Goal: Information Seeking & Learning: Learn about a topic

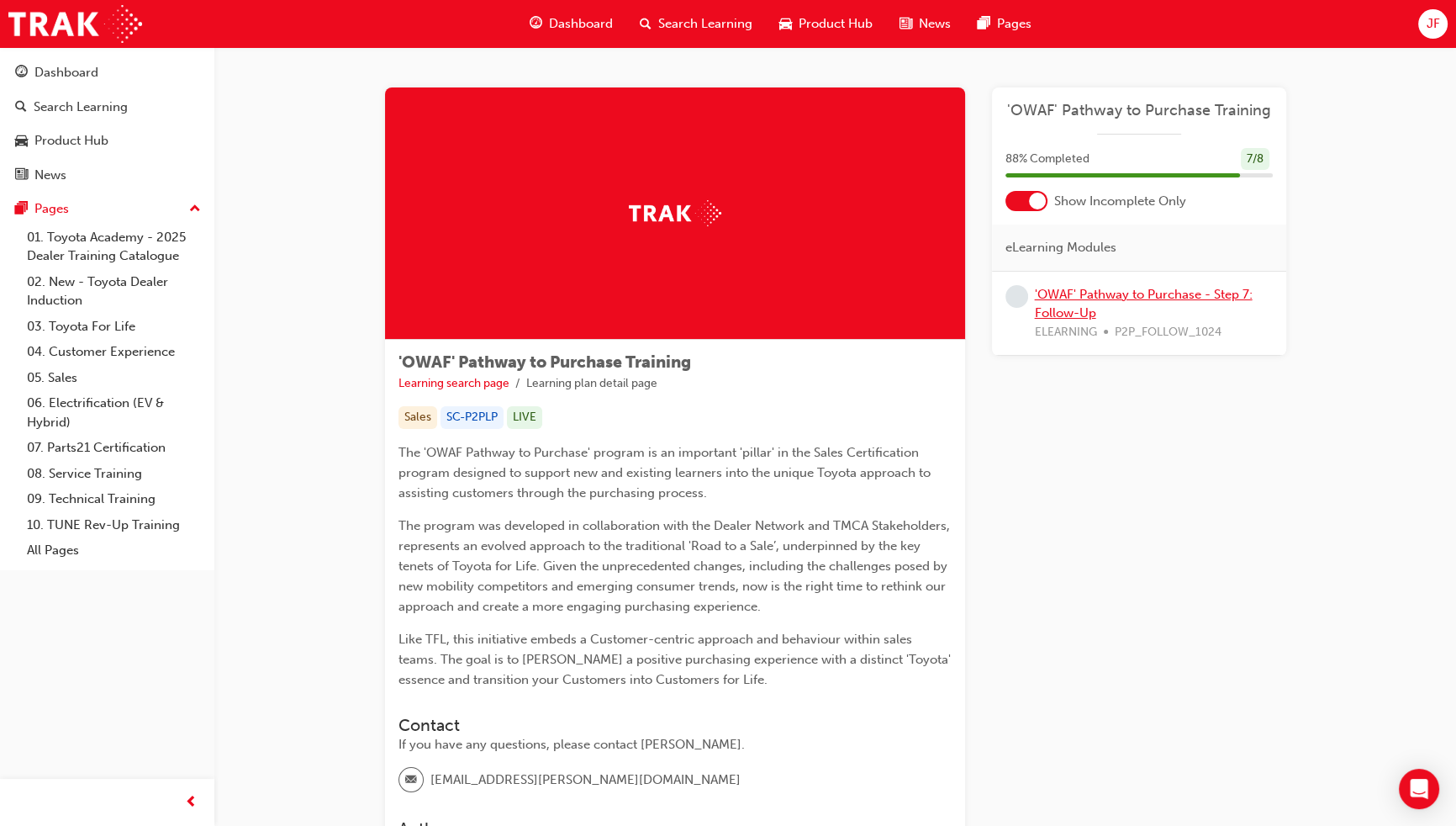
click at [1091, 310] on link "'OWAF' Pathway to Purchase - Step 7: Follow-Up" at bounding box center [1143, 303] width 217 height 34
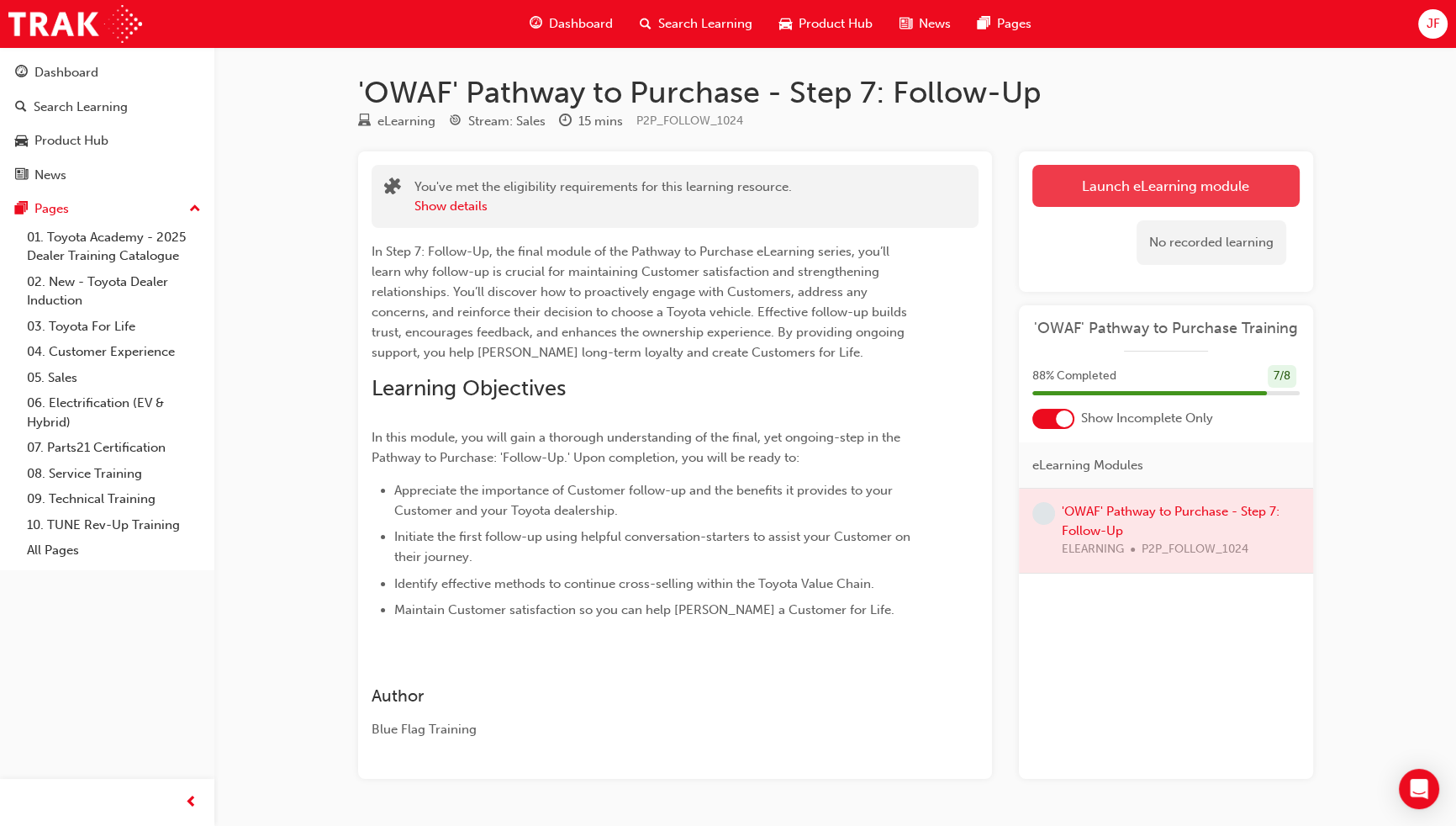
click at [1098, 196] on link "Launch eLearning module" at bounding box center [1166, 185] width 268 height 42
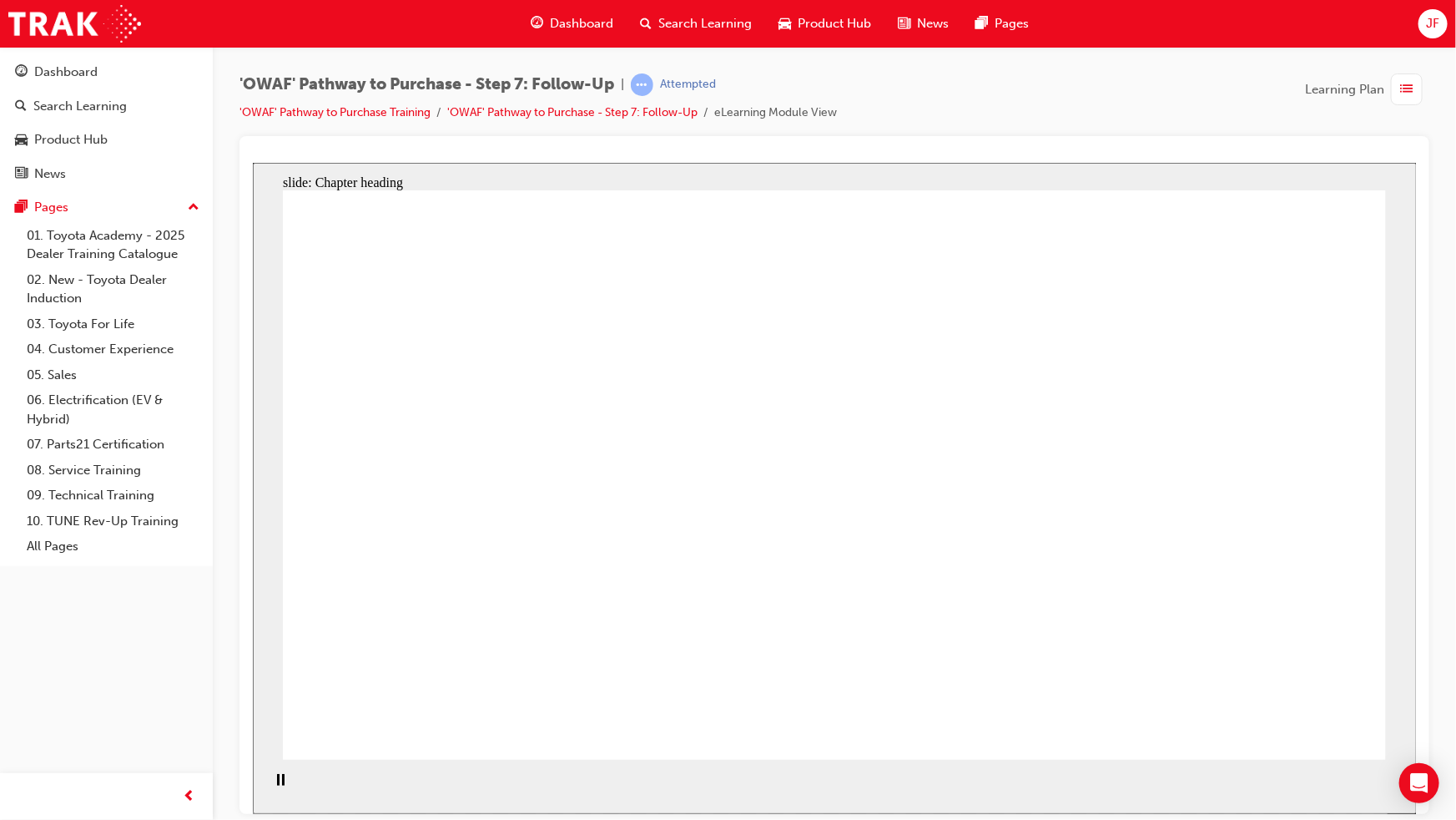
drag, startPoint x: 557, startPoint y: 484, endPoint x: 1047, endPoint y: 498, distance: 490.2
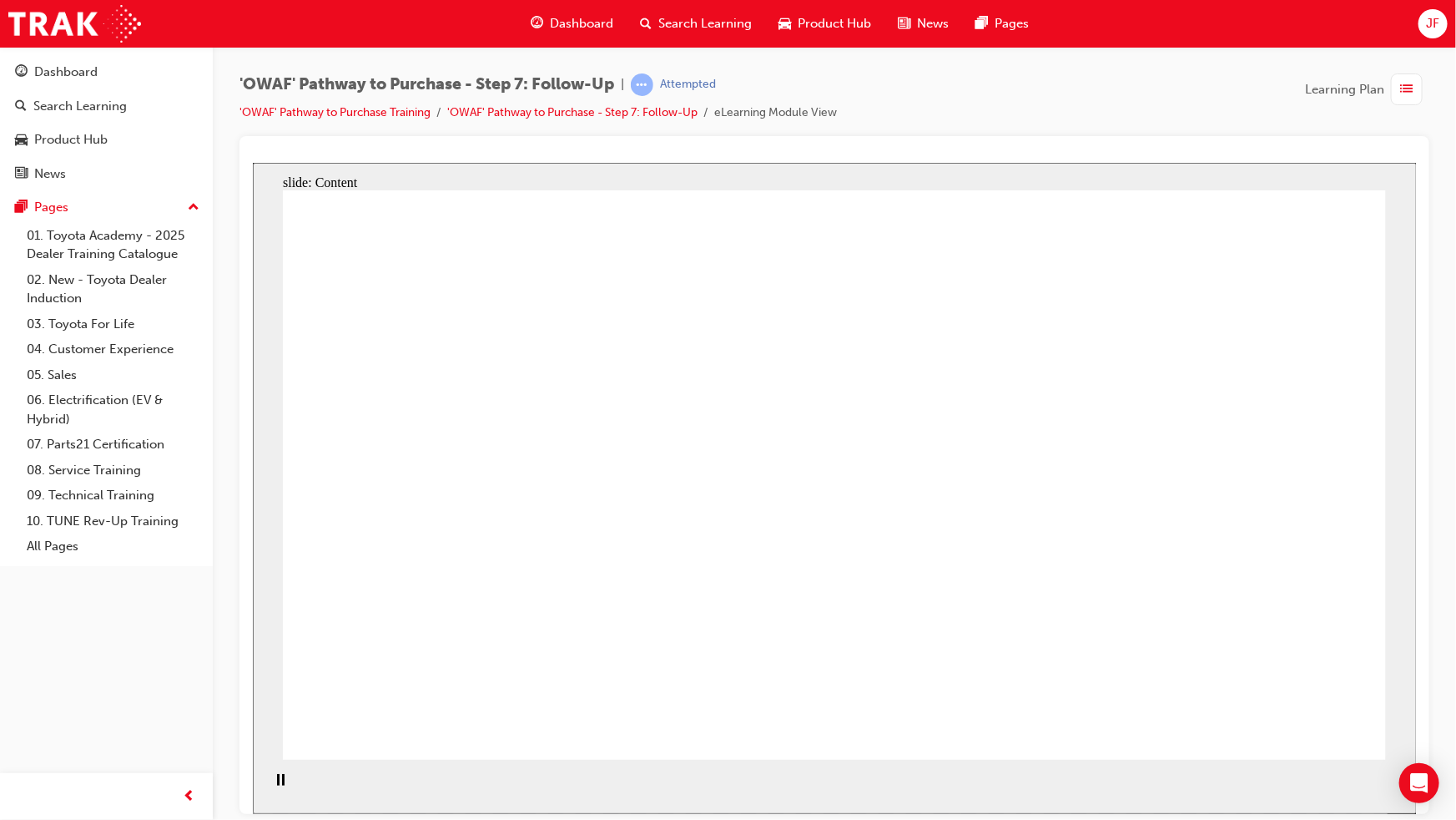
drag, startPoint x: 1212, startPoint y: 444, endPoint x: 1188, endPoint y: 444, distance: 24.0
drag, startPoint x: 650, startPoint y: 314, endPoint x: 593, endPoint y: 411, distance: 112.5
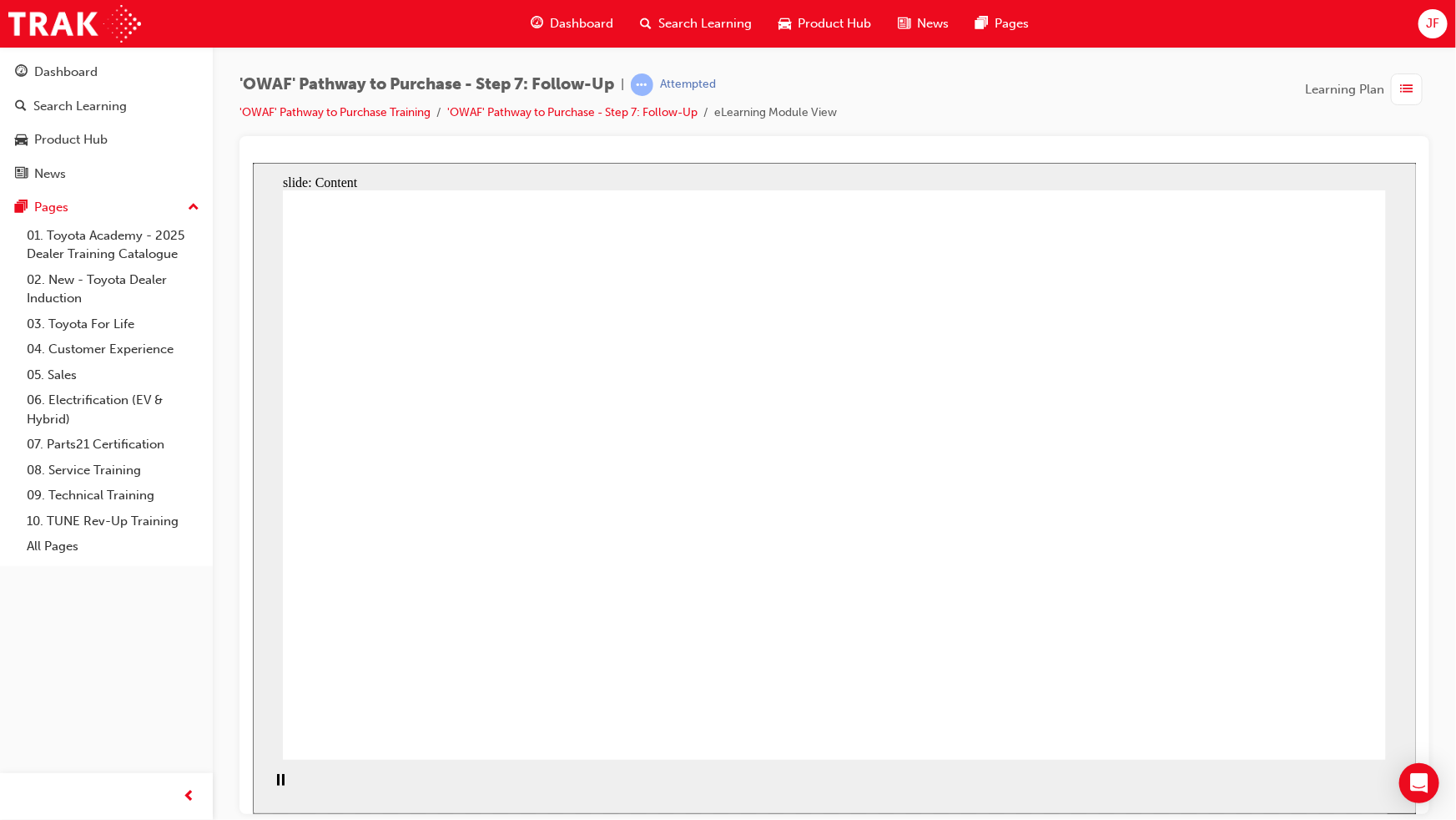
drag, startPoint x: 591, startPoint y: 465, endPoint x: 700, endPoint y: 436, distance: 112.8
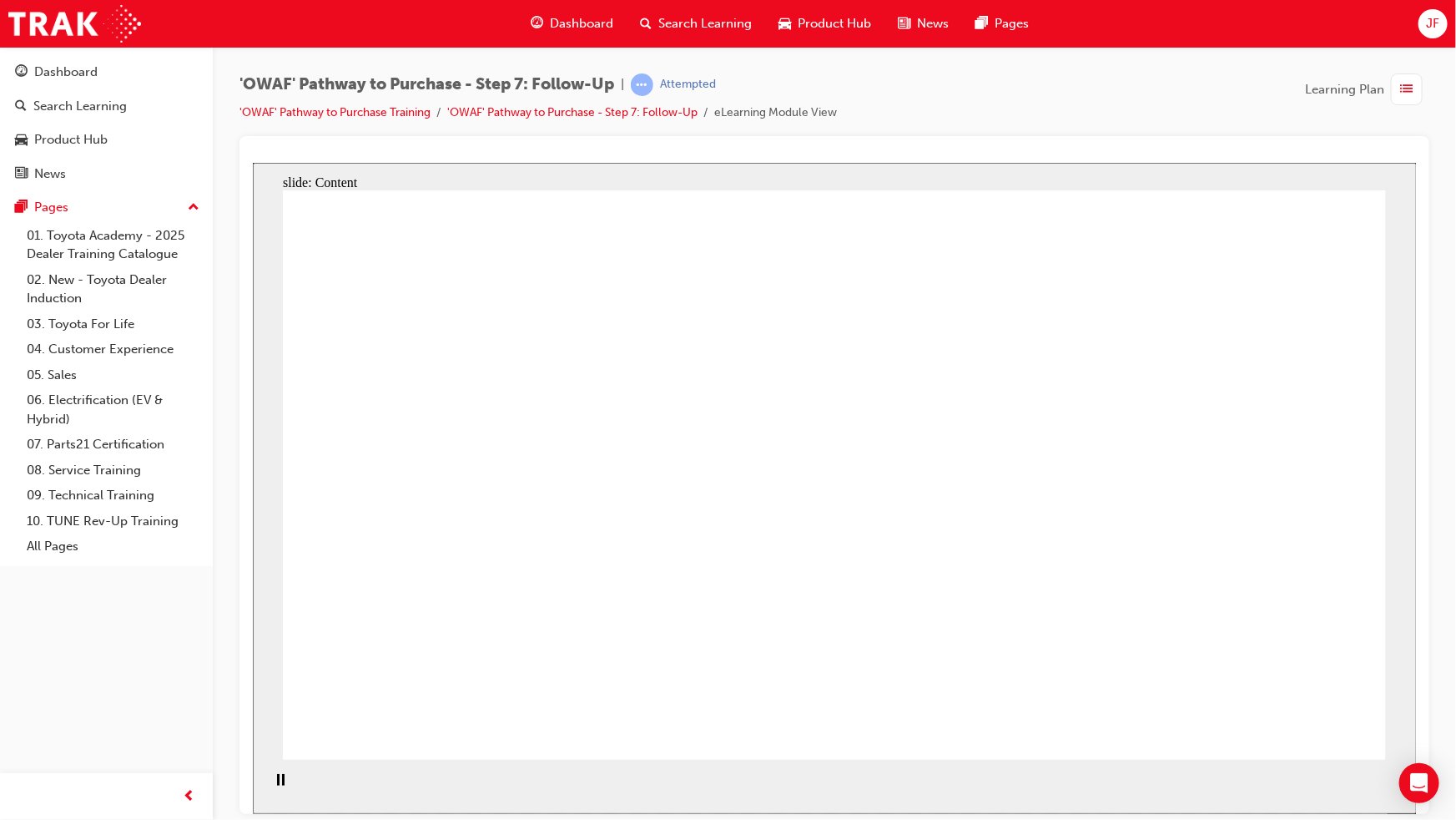
drag, startPoint x: 509, startPoint y: 334, endPoint x: 519, endPoint y: 338, distance: 10.8
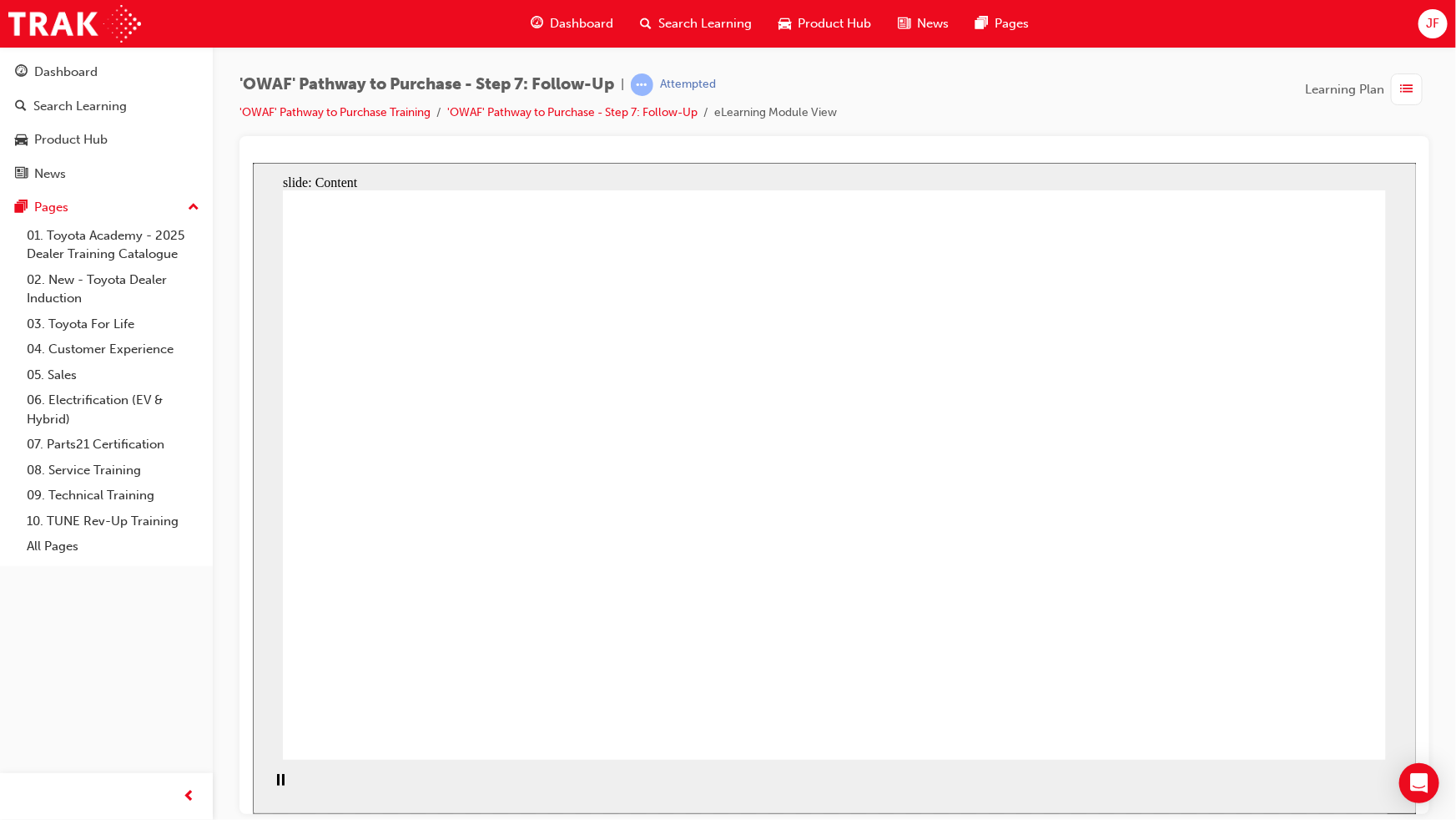
drag, startPoint x: 1075, startPoint y: 326, endPoint x: 1092, endPoint y: 493, distance: 167.9
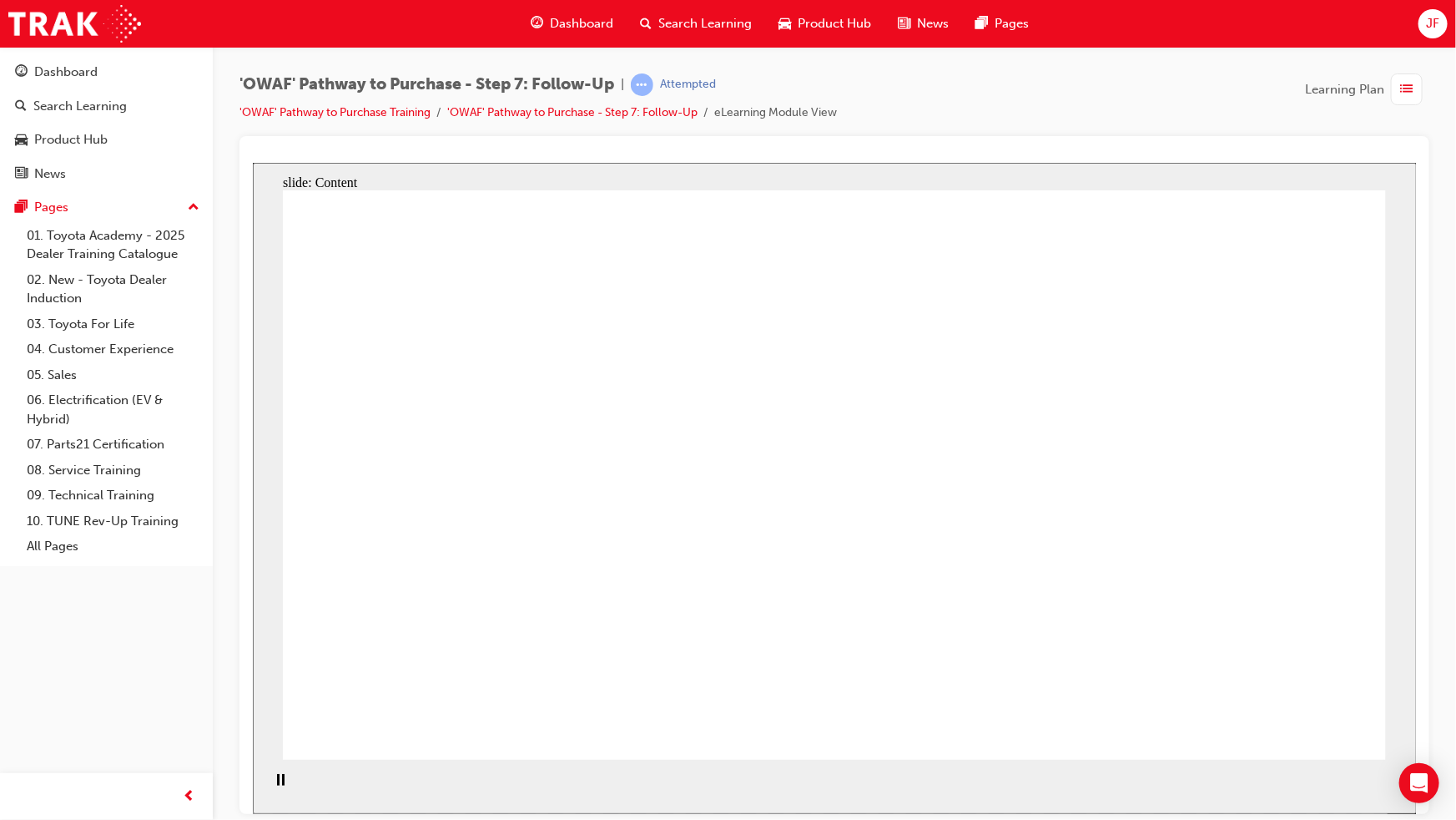
drag, startPoint x: 892, startPoint y: 366, endPoint x: 737, endPoint y: 364, distance: 155.0
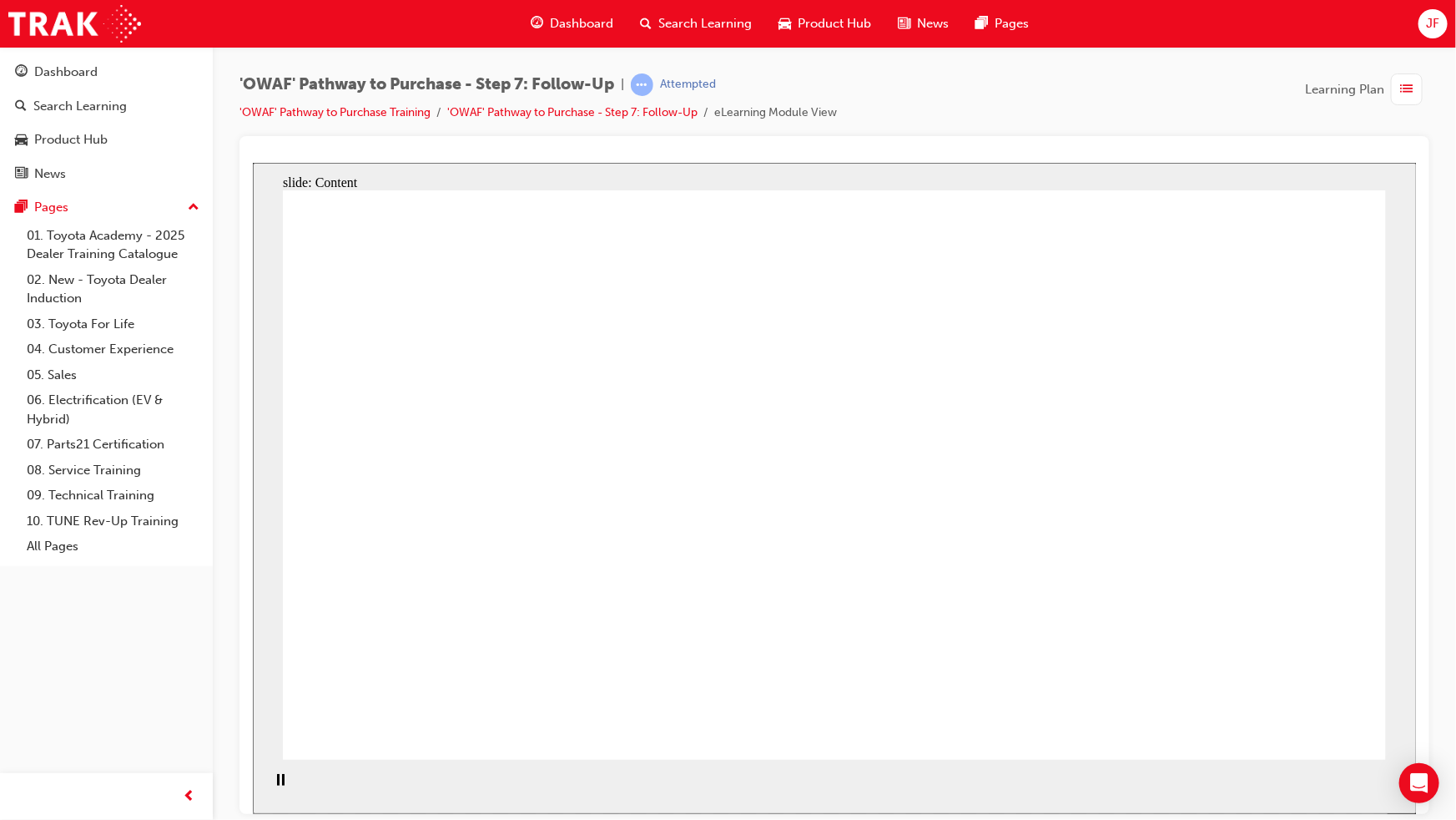
drag, startPoint x: 552, startPoint y: 522, endPoint x: 590, endPoint y: 487, distance: 51.7
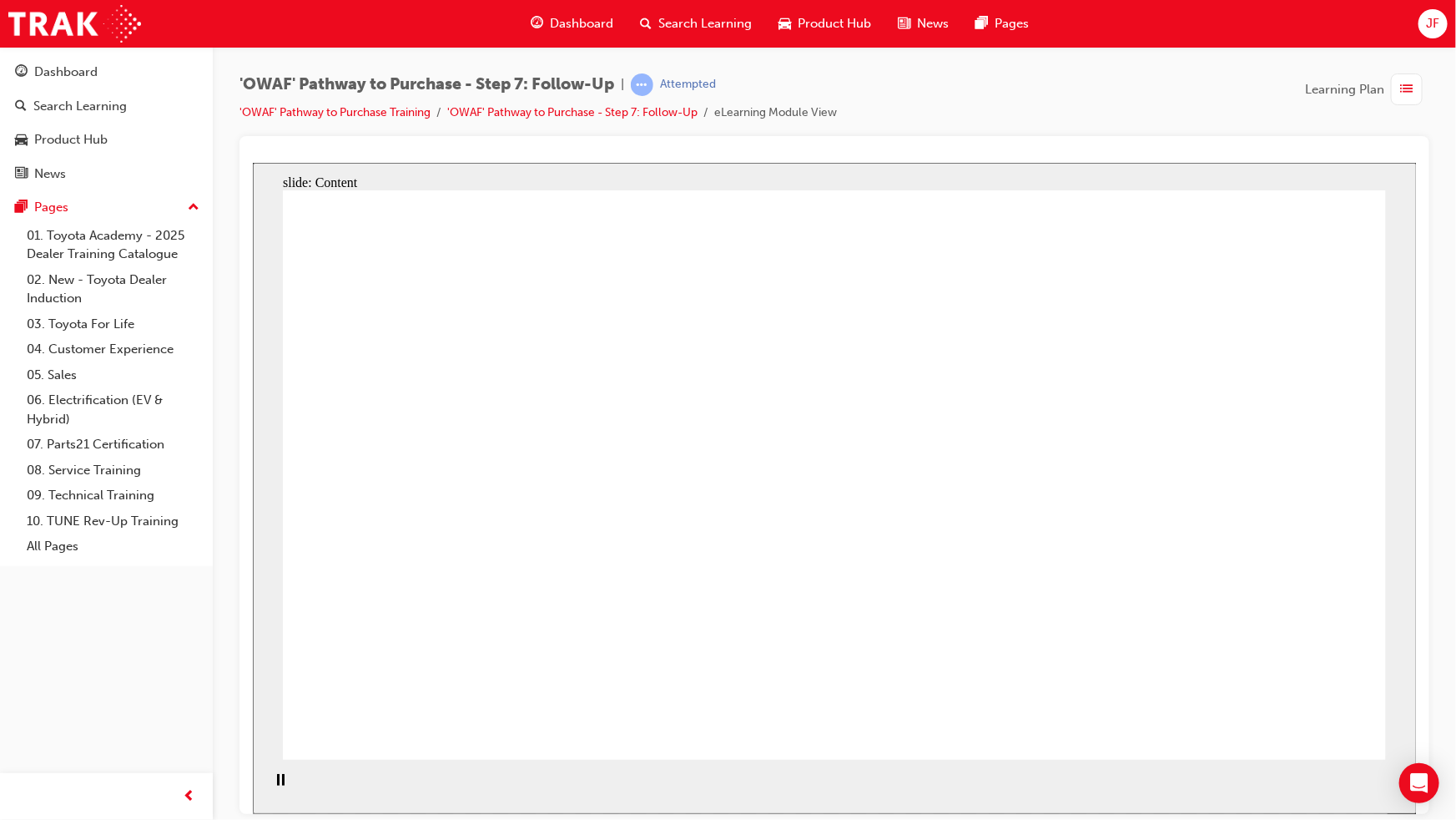
drag, startPoint x: 1126, startPoint y: 347, endPoint x: 1110, endPoint y: 498, distance: 151.8
drag, startPoint x: 1106, startPoint y: 506, endPoint x: 1103, endPoint y: 404, distance: 102.0
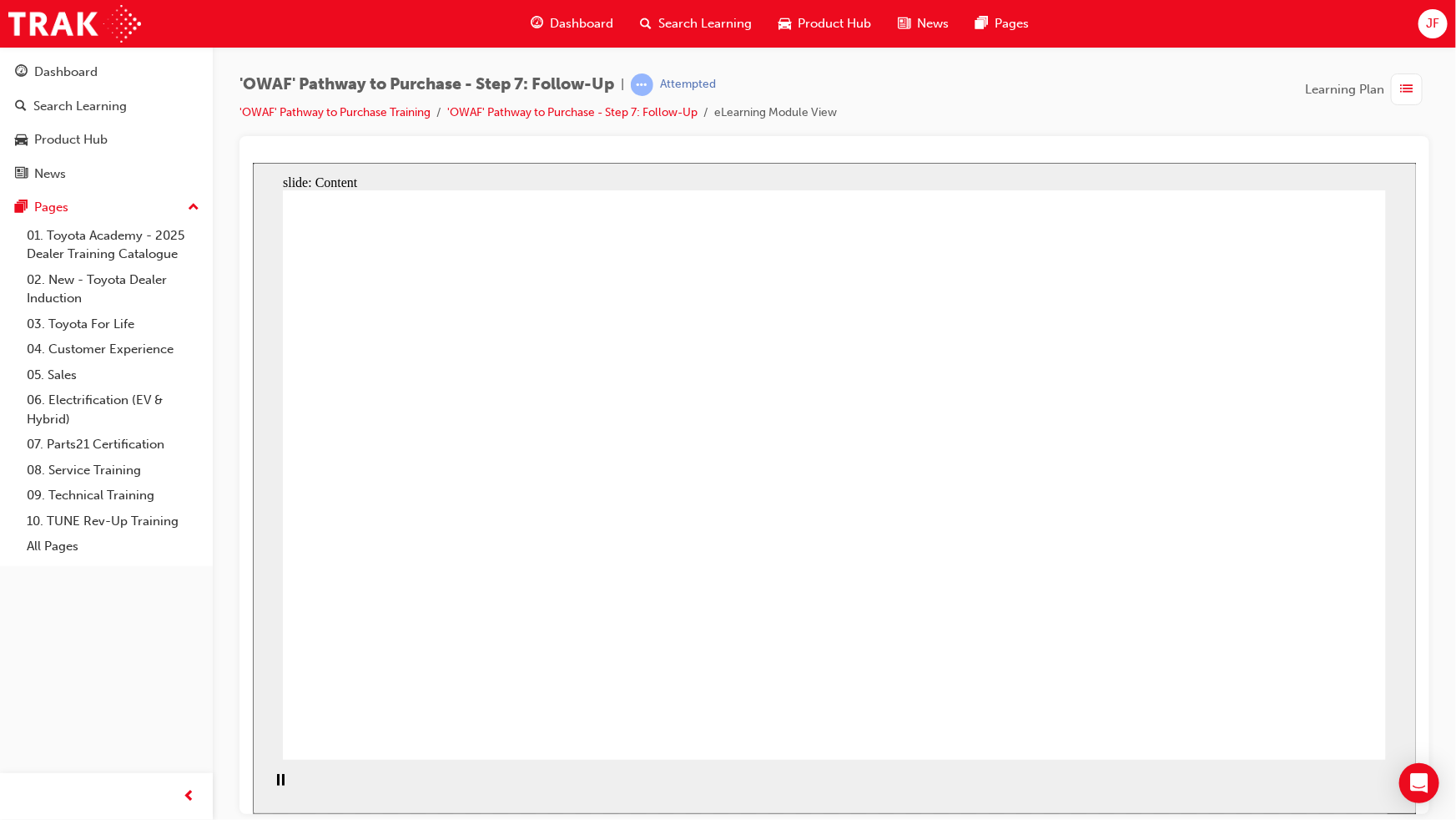
drag, startPoint x: 683, startPoint y: 319, endPoint x: 567, endPoint y: 342, distance: 118.3
drag, startPoint x: 567, startPoint y: 342, endPoint x: 575, endPoint y: 469, distance: 127.3
drag, startPoint x: 575, startPoint y: 478, endPoint x: 571, endPoint y: 498, distance: 20.4
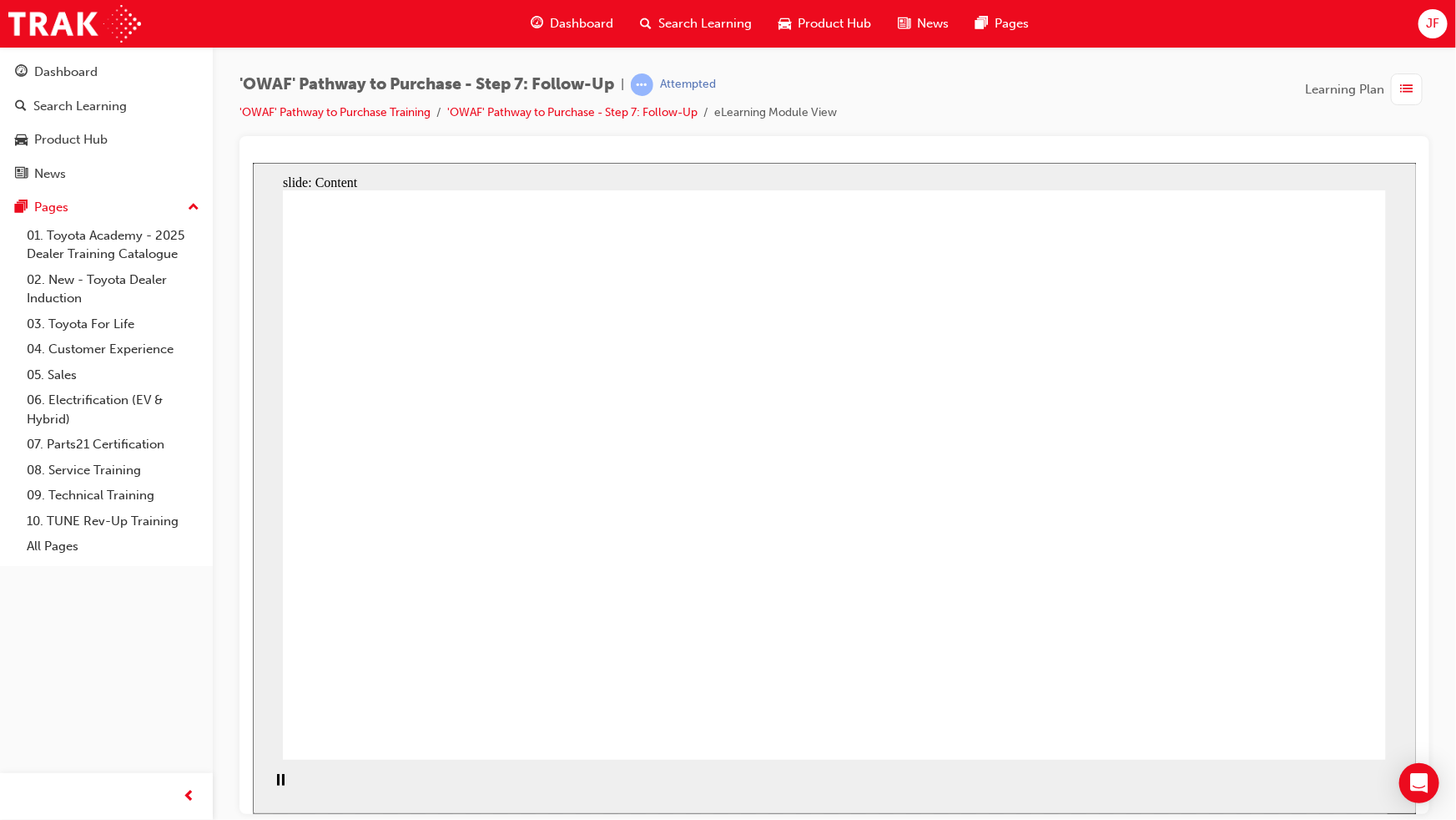
drag, startPoint x: 620, startPoint y: 363, endPoint x: 870, endPoint y: 317, distance: 254.2
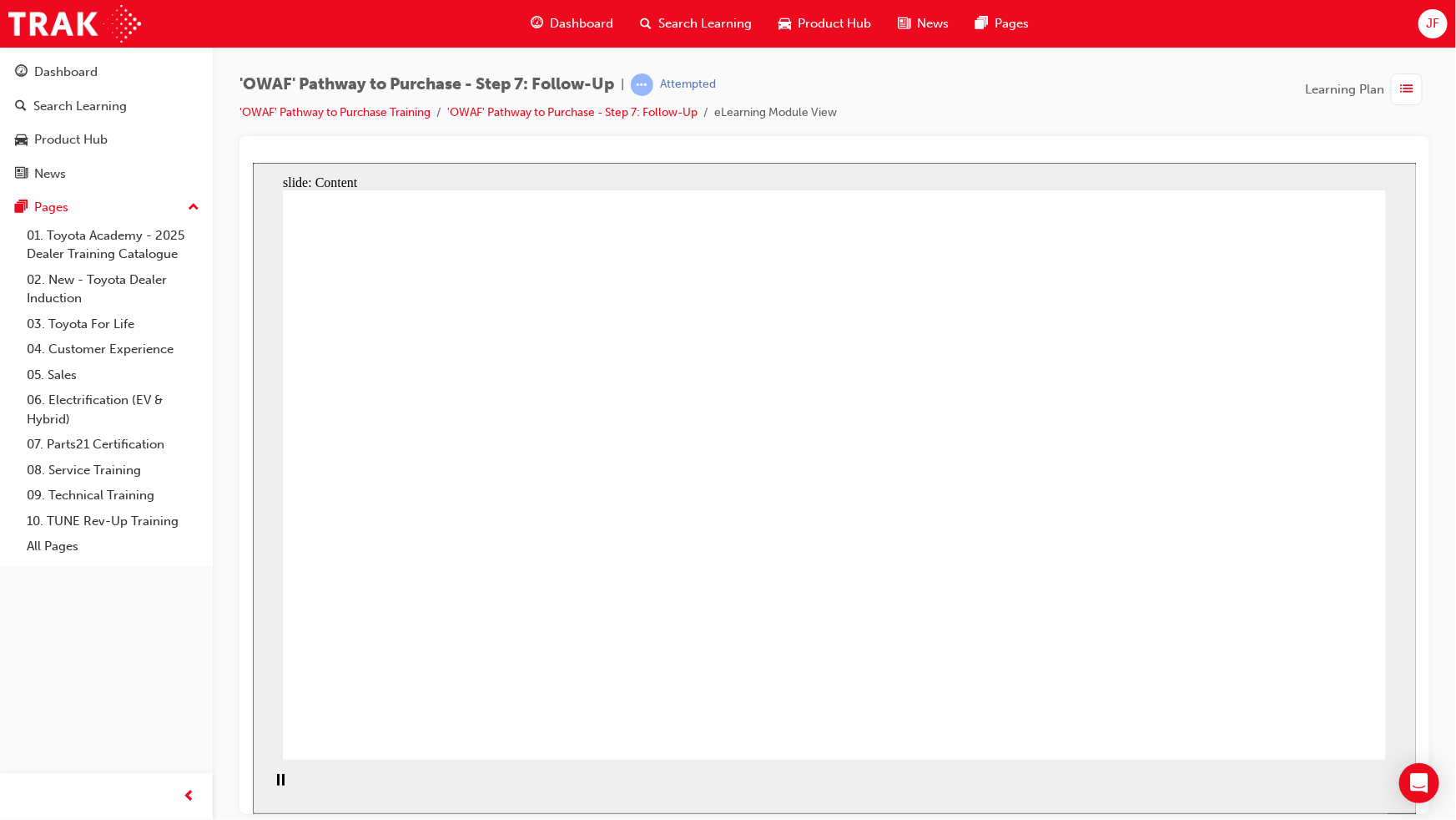
drag, startPoint x: 870, startPoint y: 317, endPoint x: 1105, endPoint y: 353, distance: 237.7
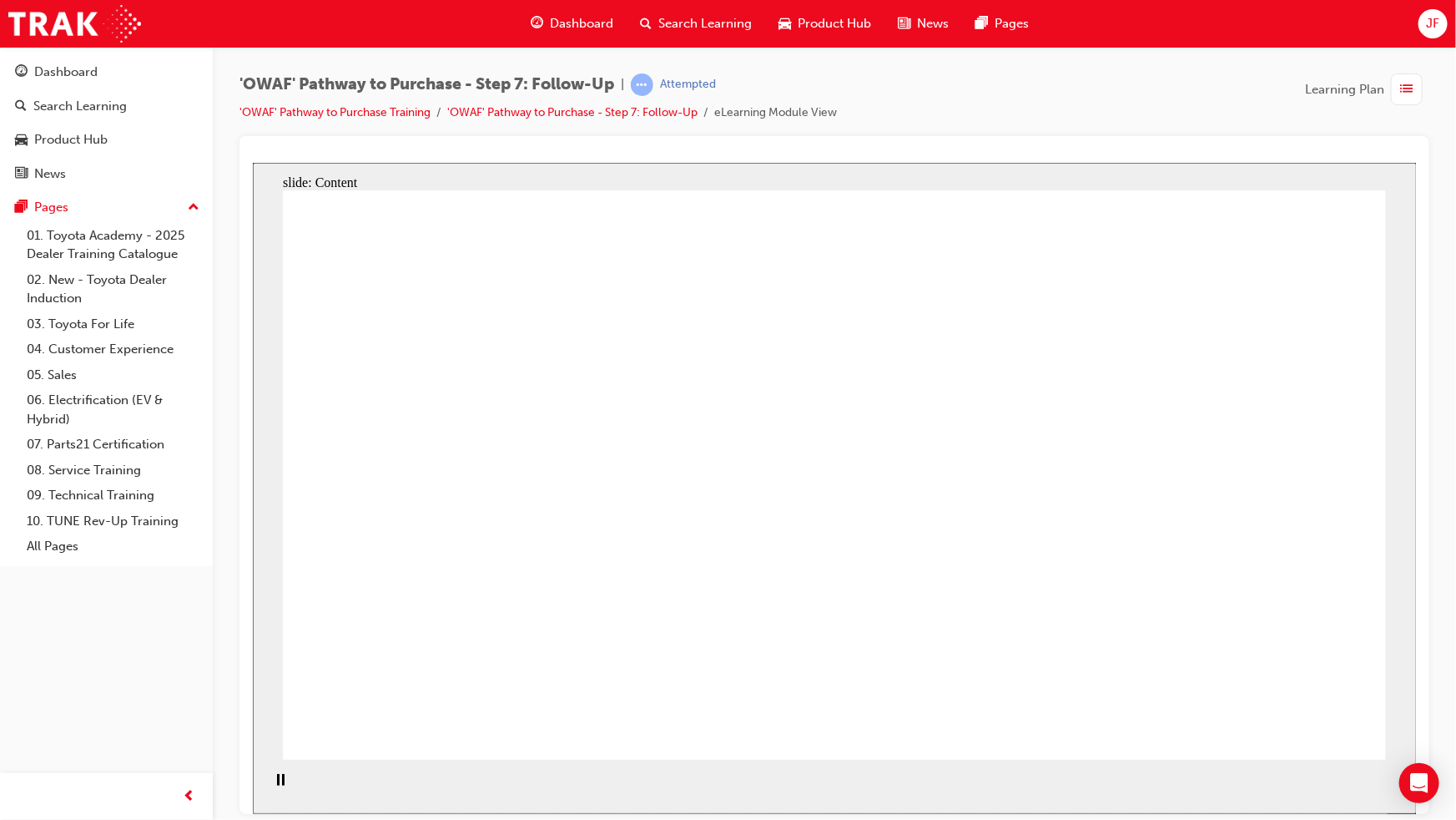
drag, startPoint x: 347, startPoint y: 468, endPoint x: 454, endPoint y: 471, distance: 107.0
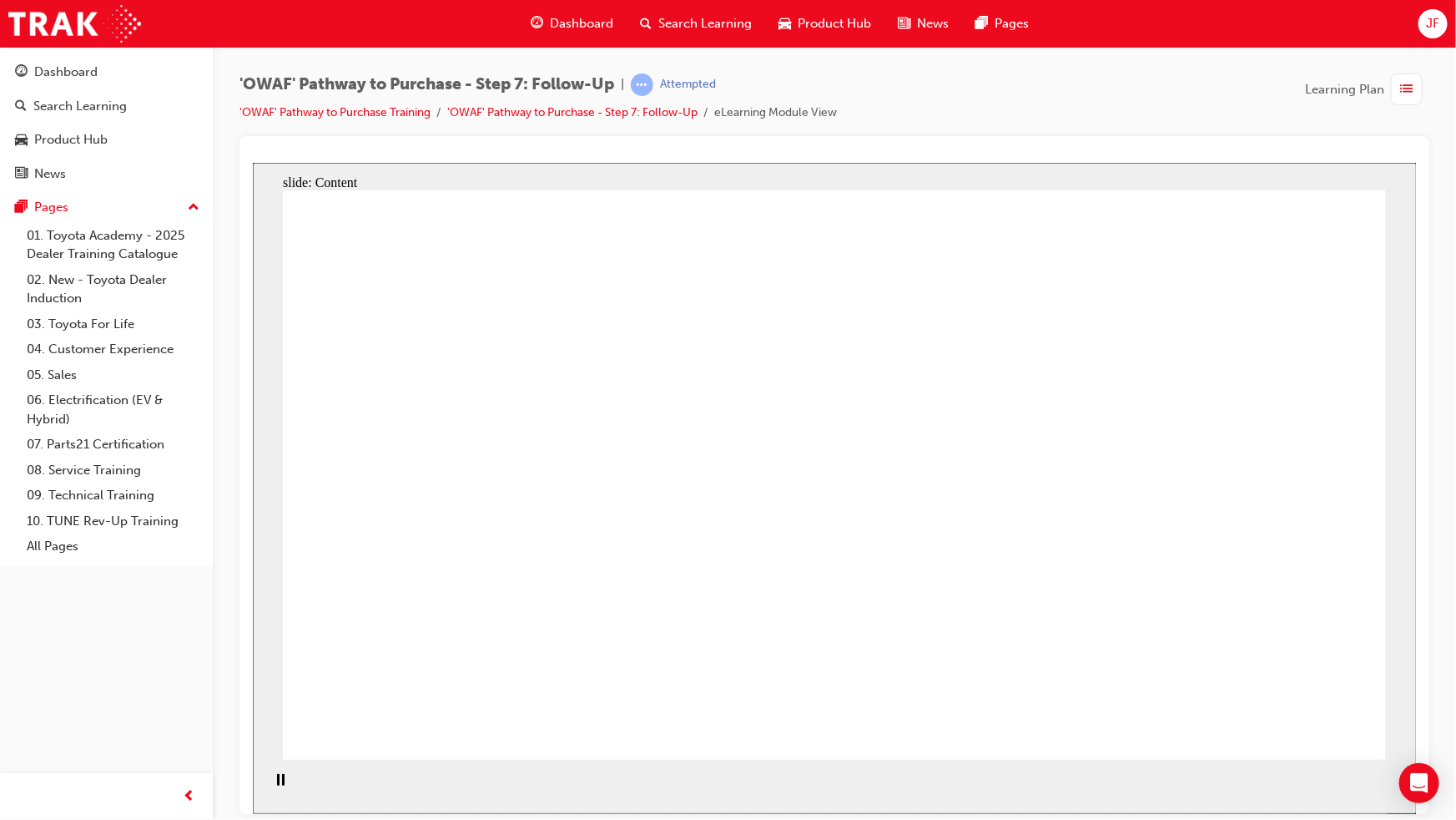
drag, startPoint x: 706, startPoint y: 311, endPoint x: 1047, endPoint y: 407, distance: 354.3
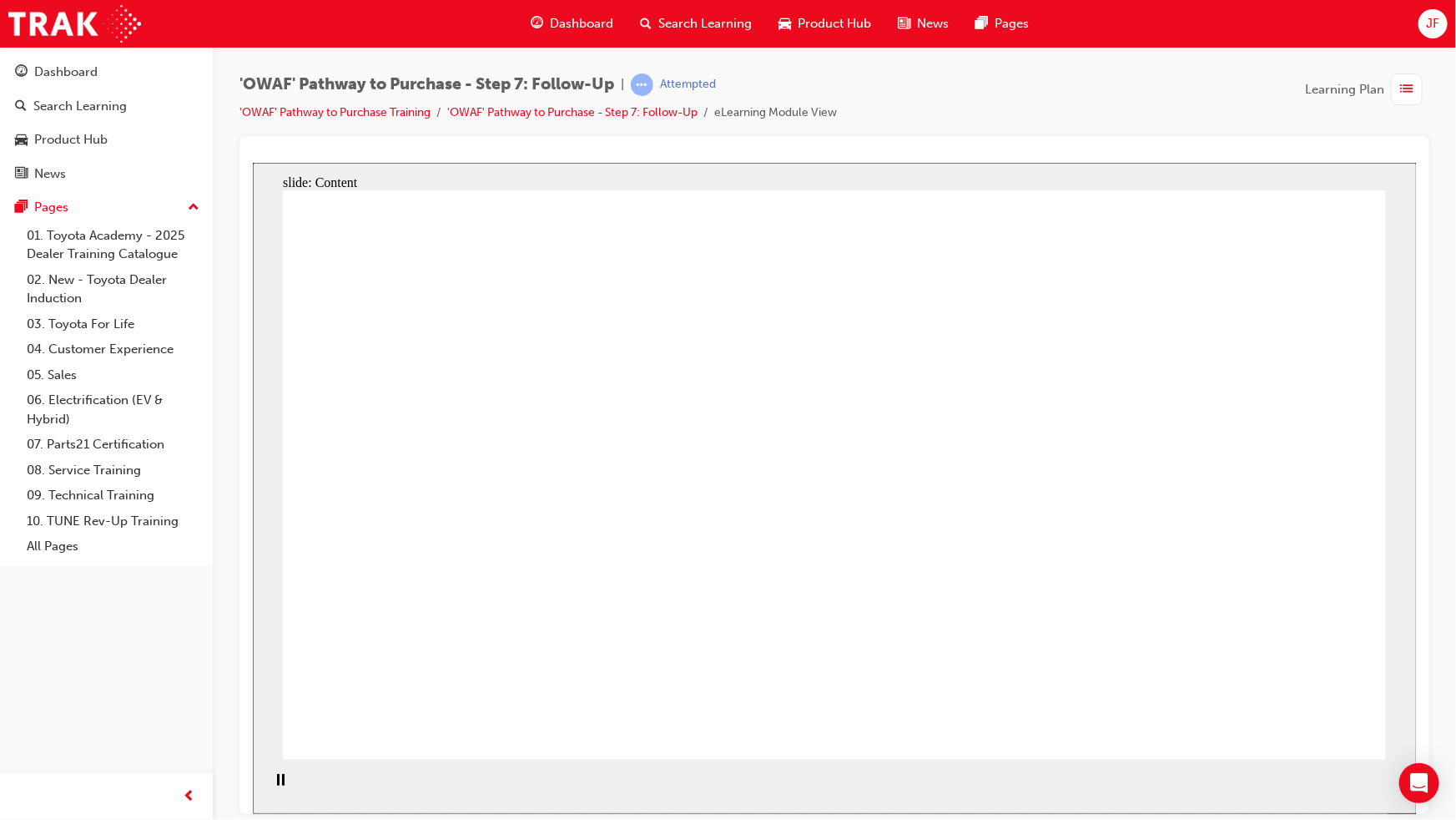
drag, startPoint x: 843, startPoint y: 290, endPoint x: 950, endPoint y: 275, distance: 108.0
drag, startPoint x: 1199, startPoint y: 277, endPoint x: 914, endPoint y: 332, distance: 290.3
drag, startPoint x: 842, startPoint y: 358, endPoint x: 1239, endPoint y: 353, distance: 397.0
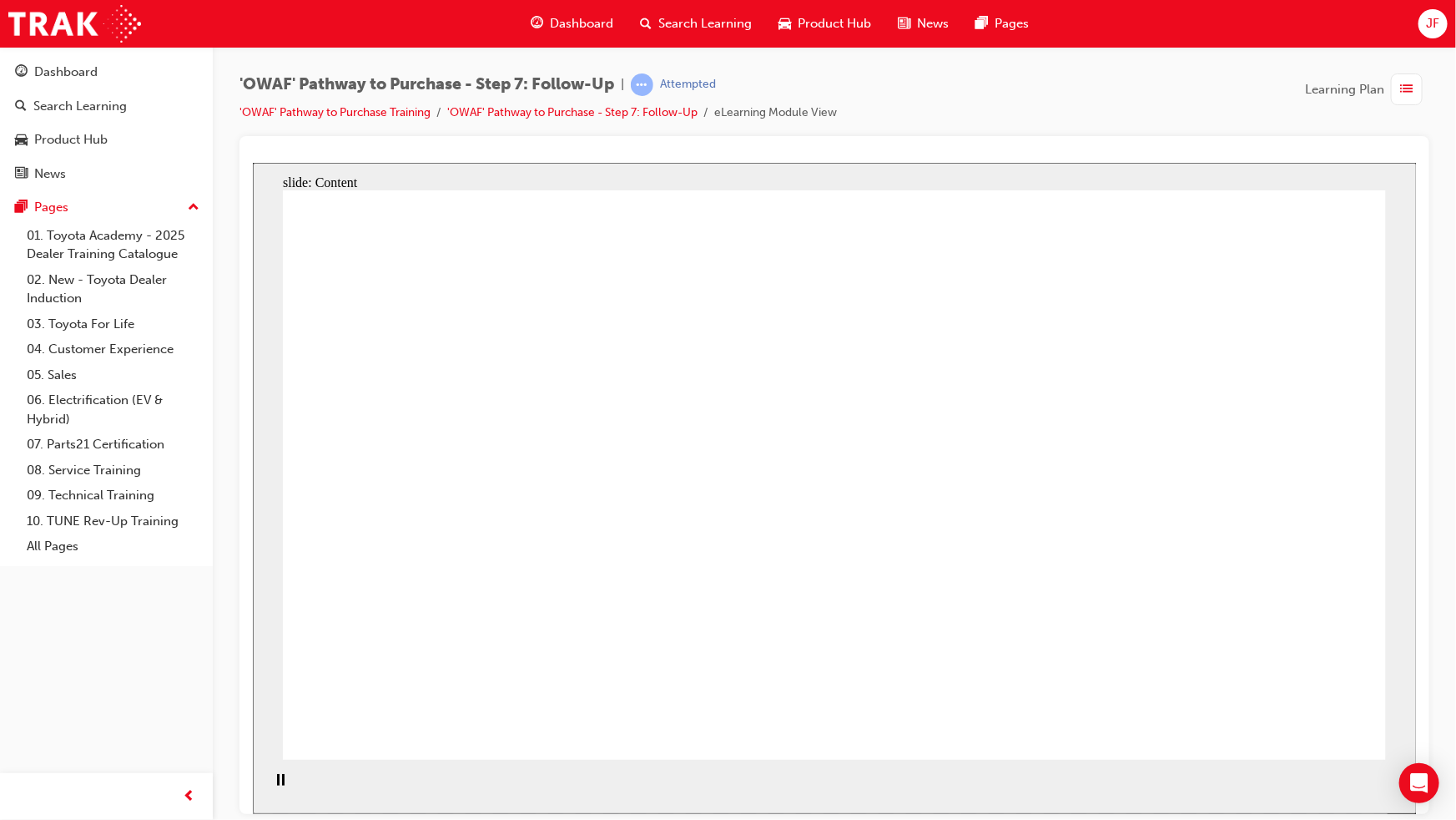
drag, startPoint x: 850, startPoint y: 261, endPoint x: 1266, endPoint y: 257, distance: 416.0
drag, startPoint x: 1266, startPoint y: 257, endPoint x: 1056, endPoint y: 283, distance: 211.6
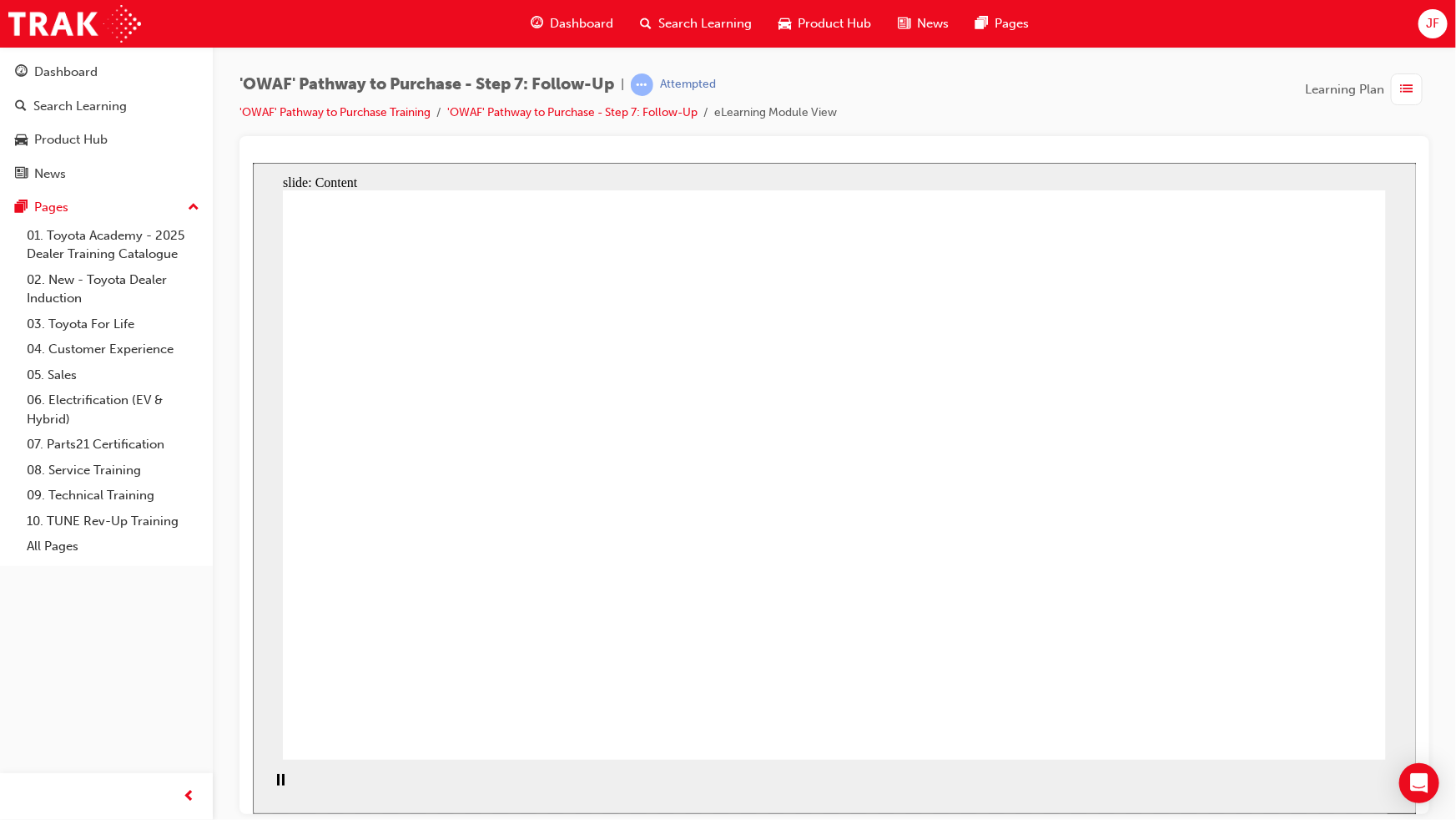
drag, startPoint x: 926, startPoint y: 264, endPoint x: 1030, endPoint y: 264, distance: 104.0
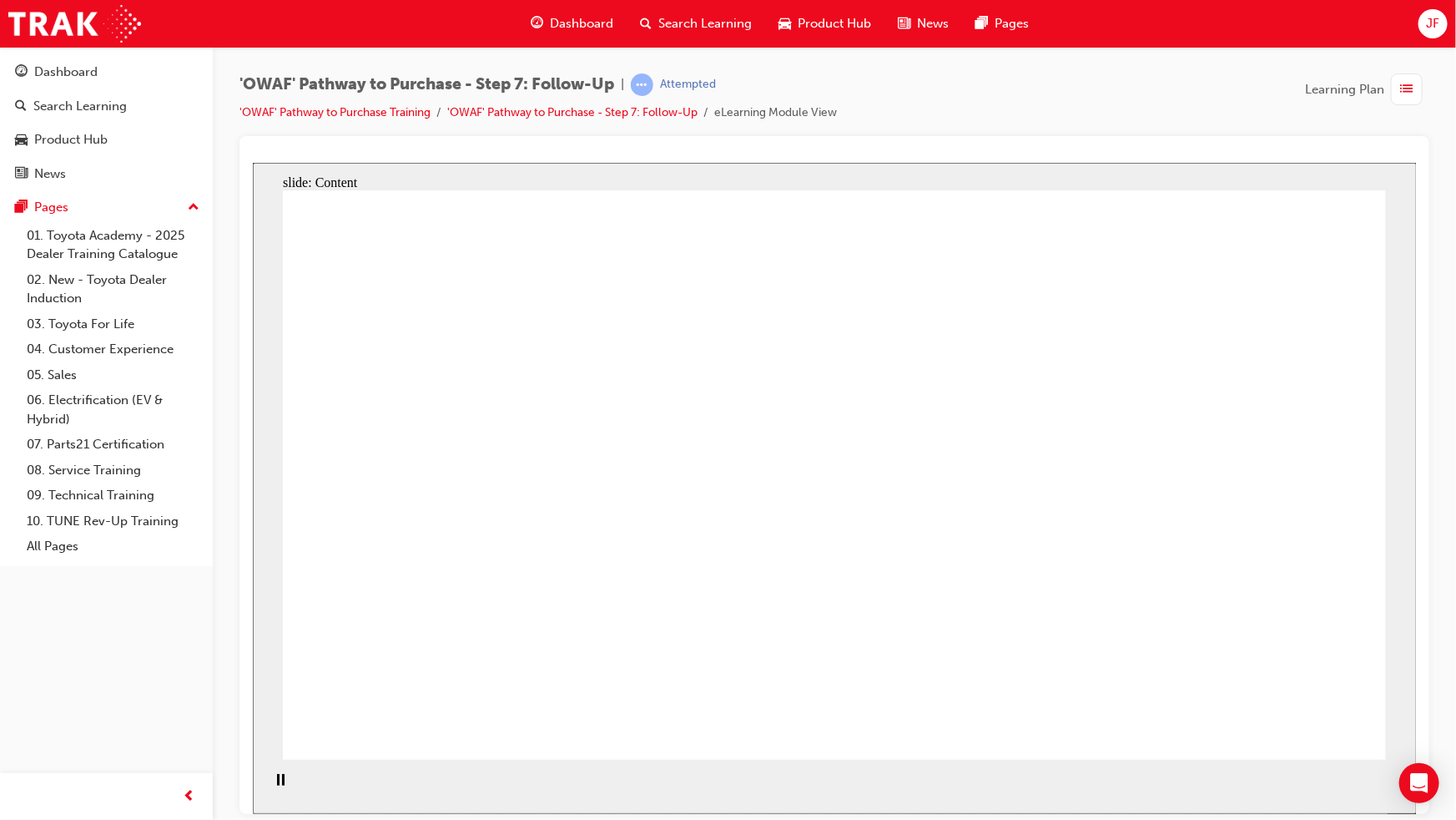
drag, startPoint x: 1122, startPoint y: 263, endPoint x: 1006, endPoint y: 278, distance: 117.0
drag, startPoint x: 893, startPoint y: 366, endPoint x: 1160, endPoint y: 355, distance: 267.2
drag, startPoint x: 1160, startPoint y: 355, endPoint x: 1059, endPoint y: 355, distance: 101.0
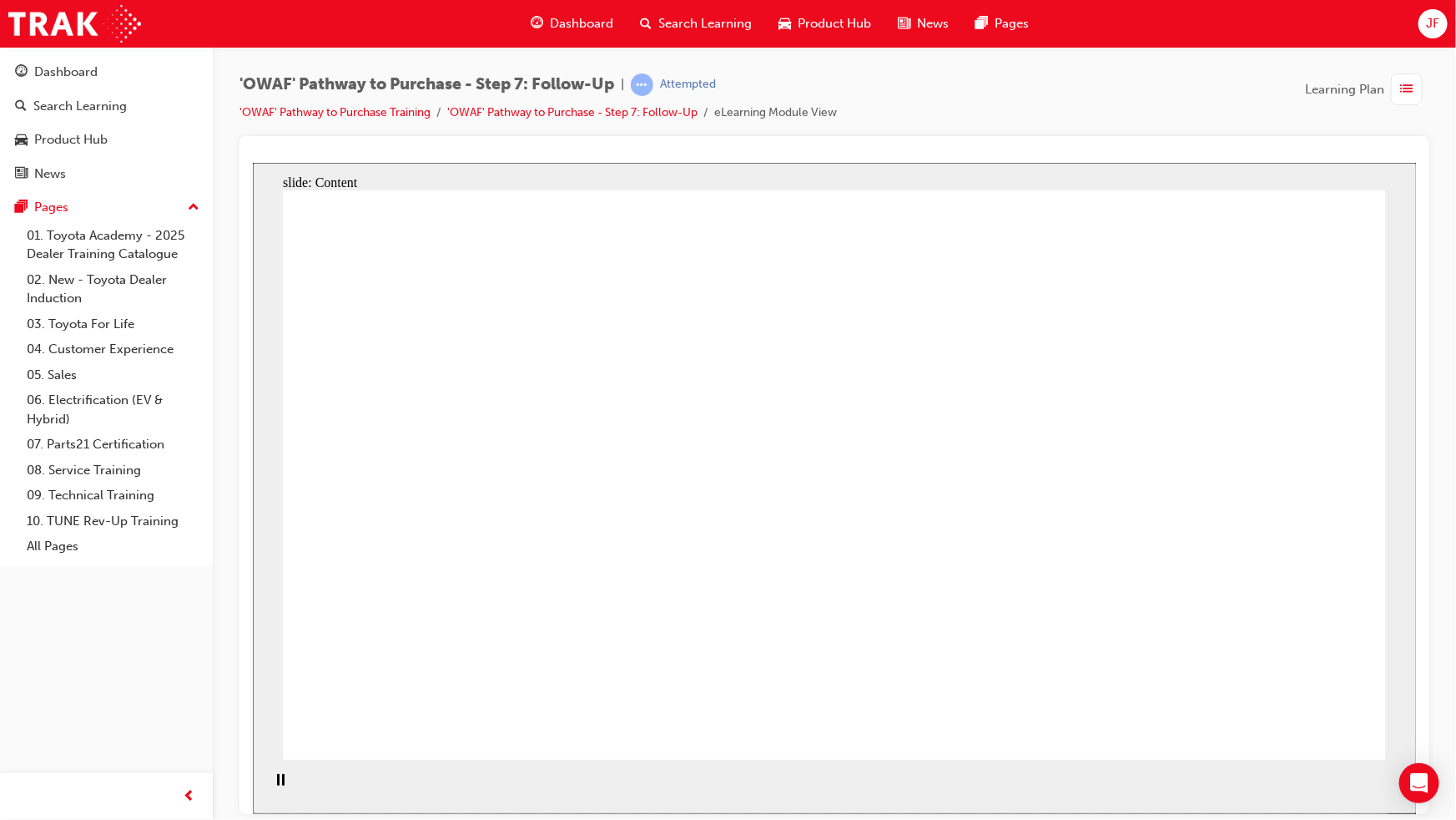
drag, startPoint x: 1003, startPoint y: 268, endPoint x: 965, endPoint y: 261, distance: 38.6
drag, startPoint x: 934, startPoint y: 264, endPoint x: 1094, endPoint y: 258, distance: 160.1
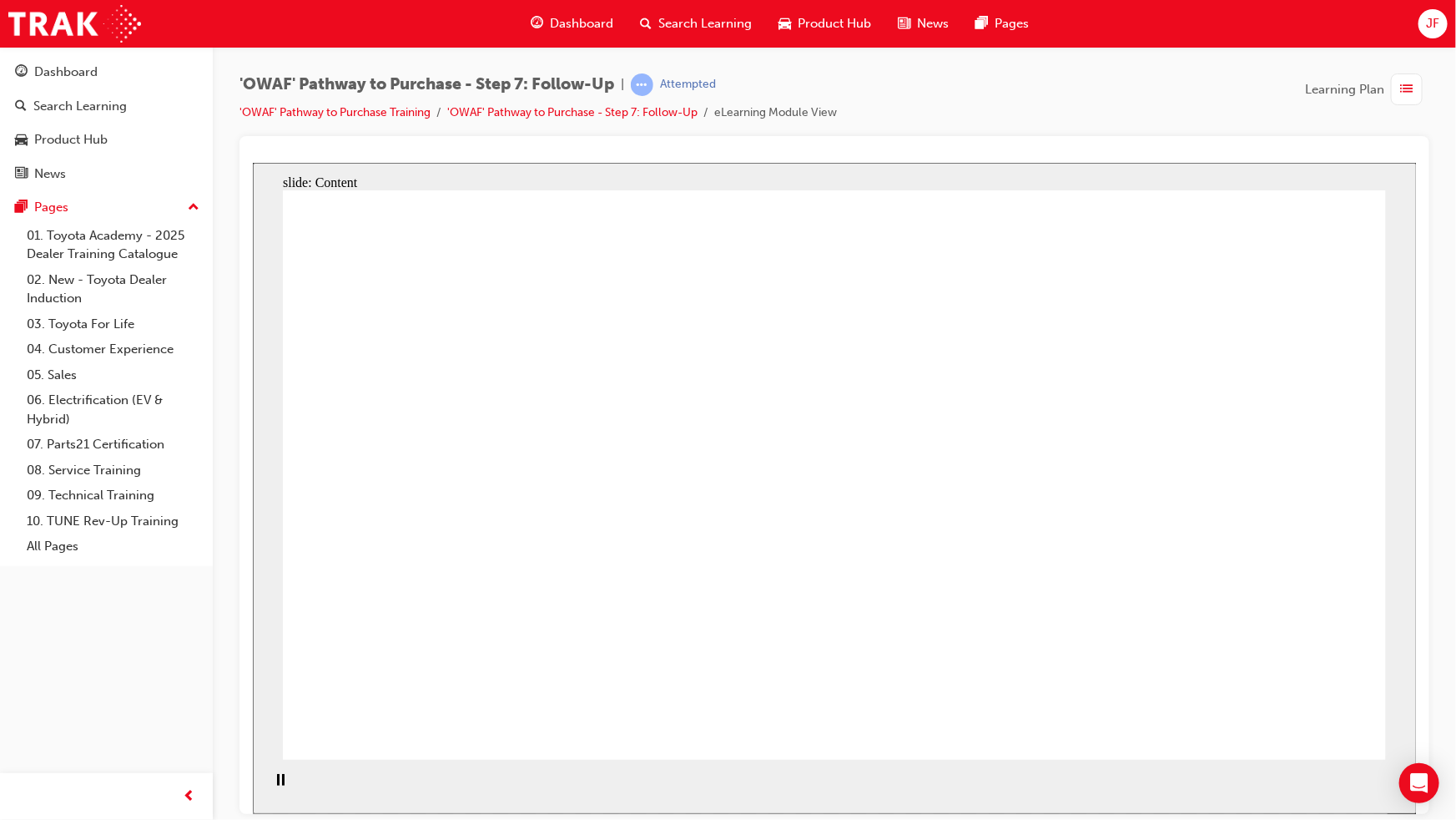
drag, startPoint x: 1094, startPoint y: 258, endPoint x: 852, endPoint y: 359, distance: 262.2
drag, startPoint x: 839, startPoint y: 378, endPoint x: 1155, endPoint y: 387, distance: 316.1
drag, startPoint x: 1155, startPoint y: 387, endPoint x: 954, endPoint y: 316, distance: 213.2
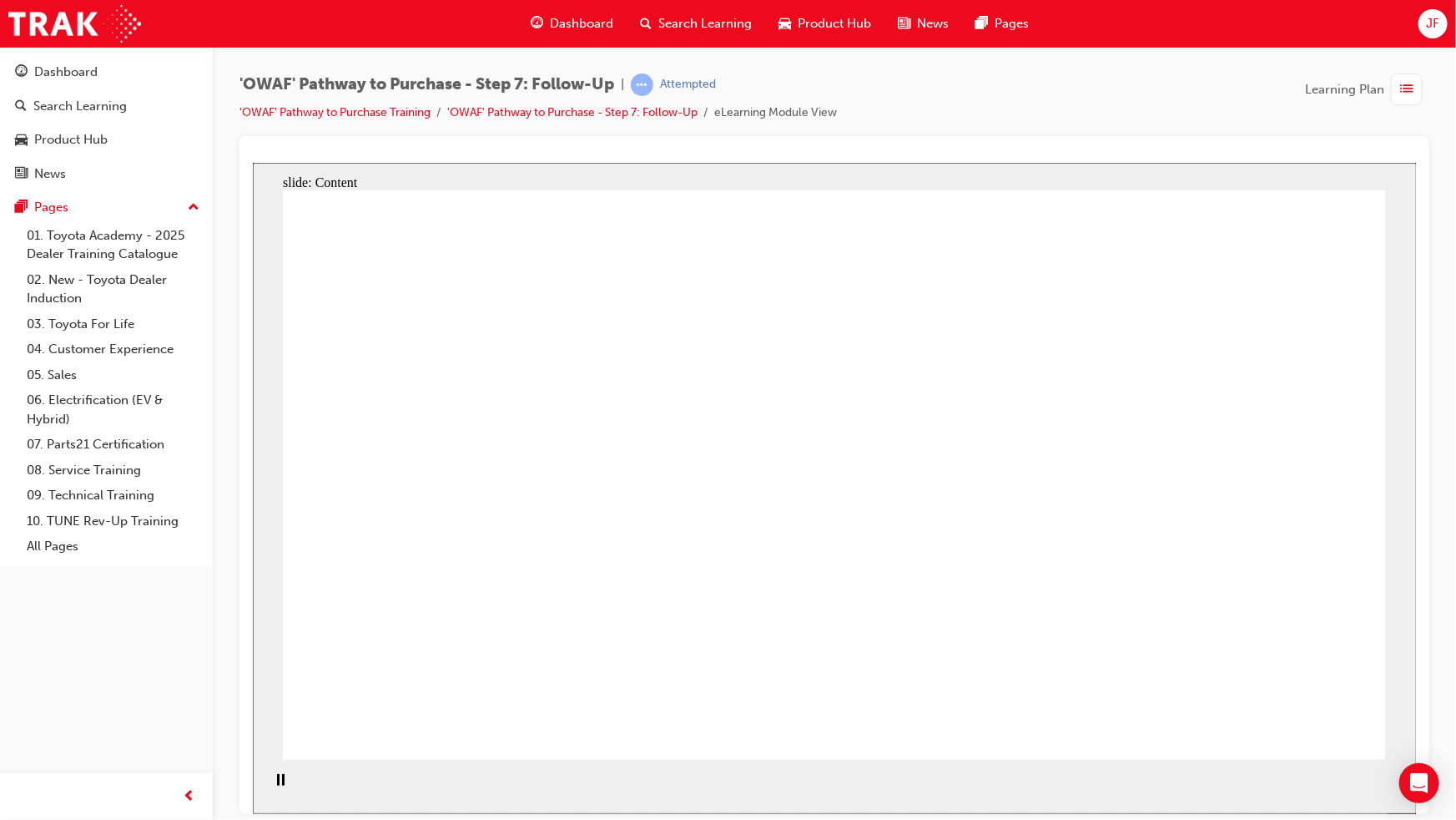
drag, startPoint x: 829, startPoint y: 272, endPoint x: 1149, endPoint y: 250, distance: 320.8
drag, startPoint x: 1149, startPoint y: 250, endPoint x: 851, endPoint y: 353, distance: 315.3
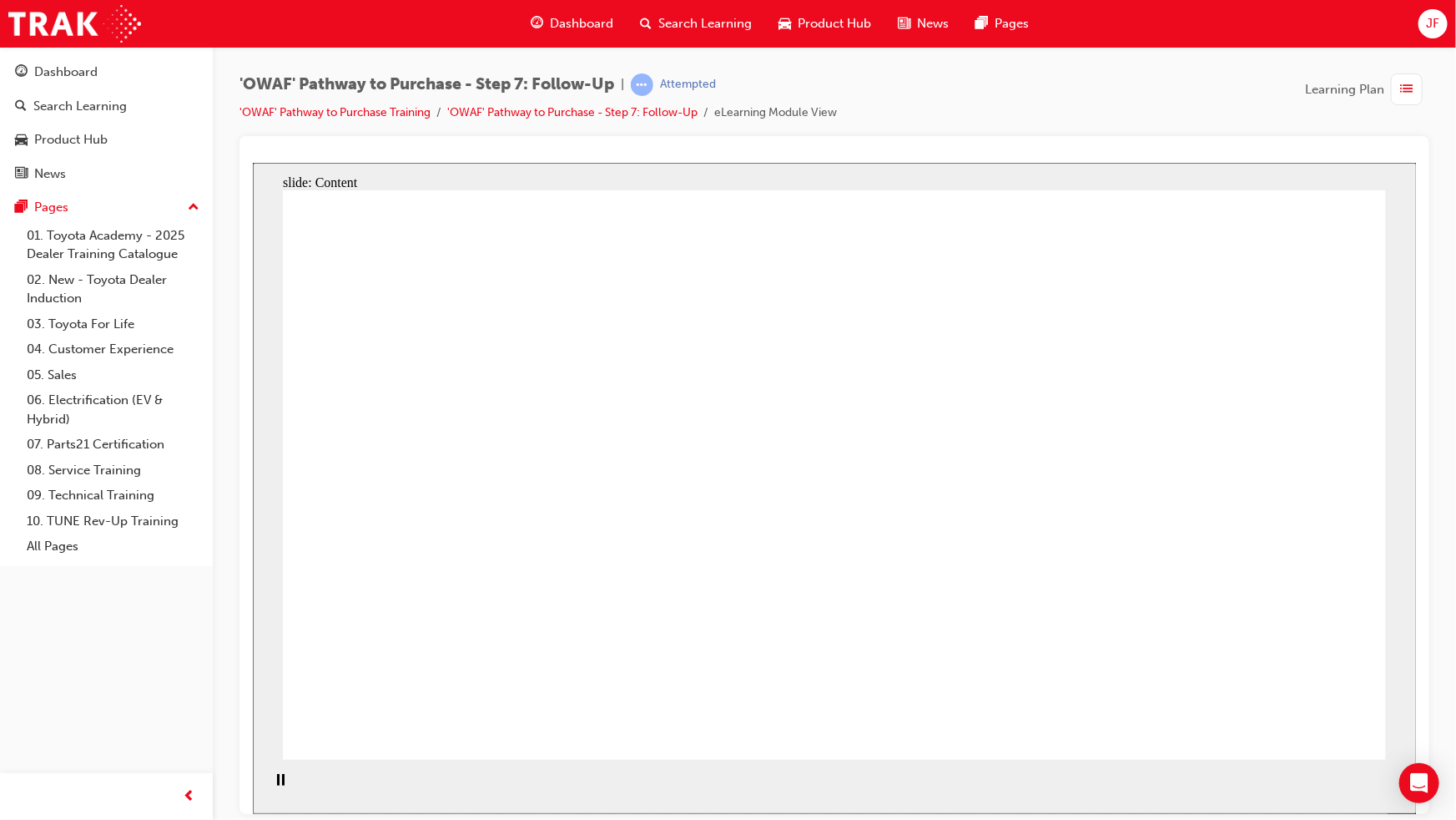
drag, startPoint x: 848, startPoint y: 356, endPoint x: 861, endPoint y: 356, distance: 13.0
drag, startPoint x: 1170, startPoint y: 395, endPoint x: 883, endPoint y: 316, distance: 297.7
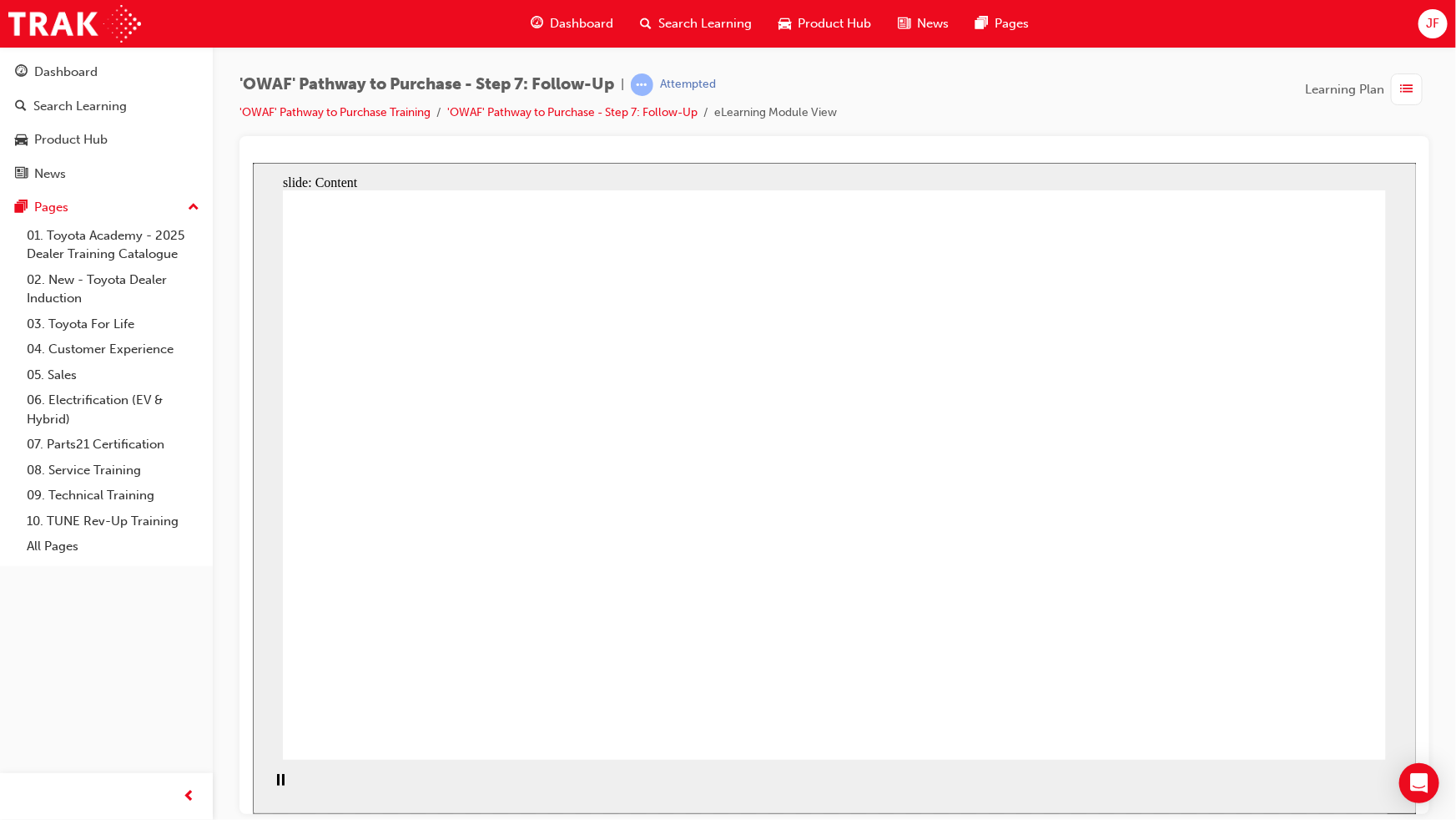
drag, startPoint x: 1125, startPoint y: 276, endPoint x: 1017, endPoint y: 302, distance: 111.1
drag, startPoint x: 832, startPoint y: 389, endPoint x: 1009, endPoint y: 379, distance: 177.3
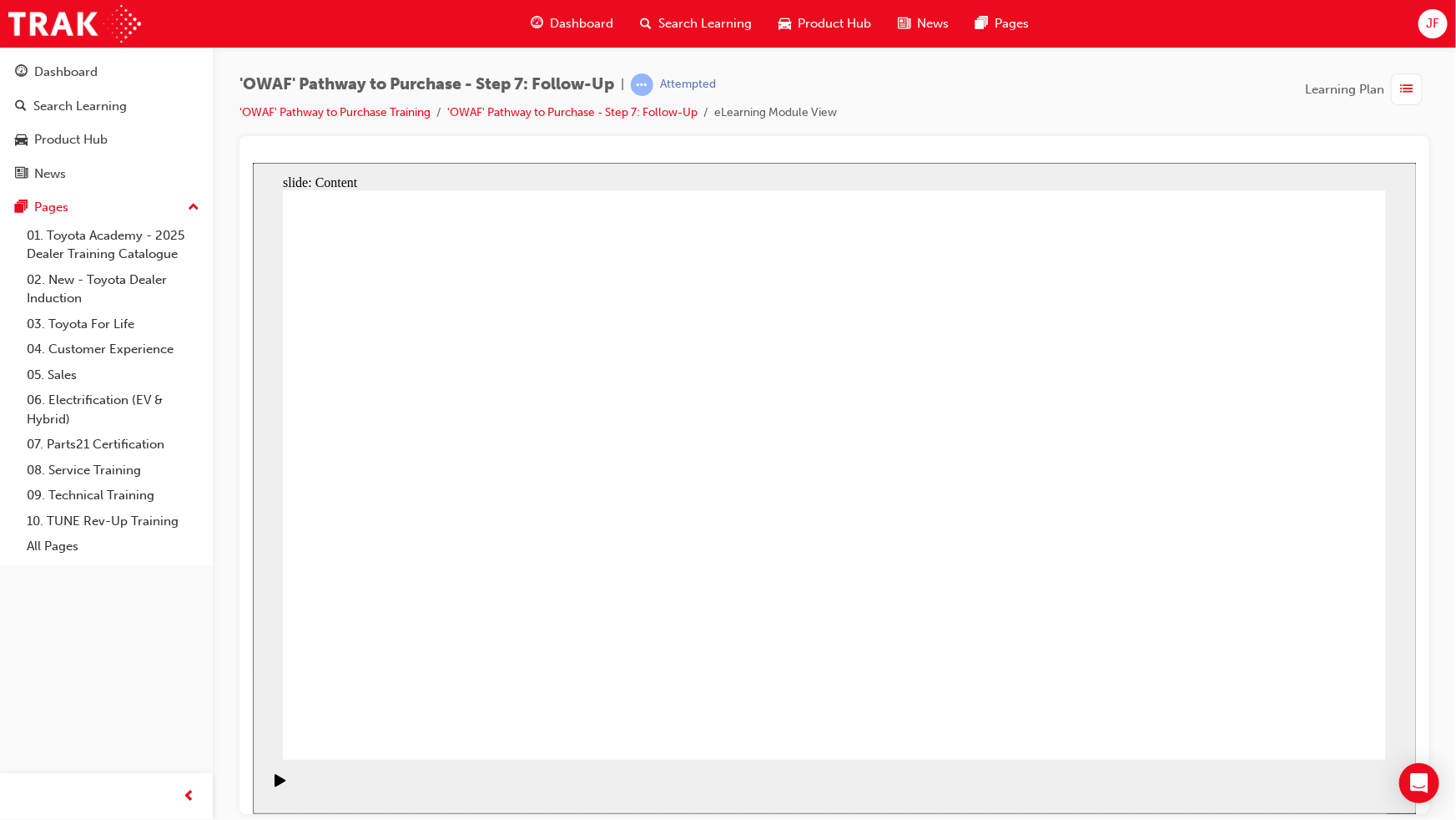
drag, startPoint x: 915, startPoint y: 364, endPoint x: 939, endPoint y: 322, distance: 48.4
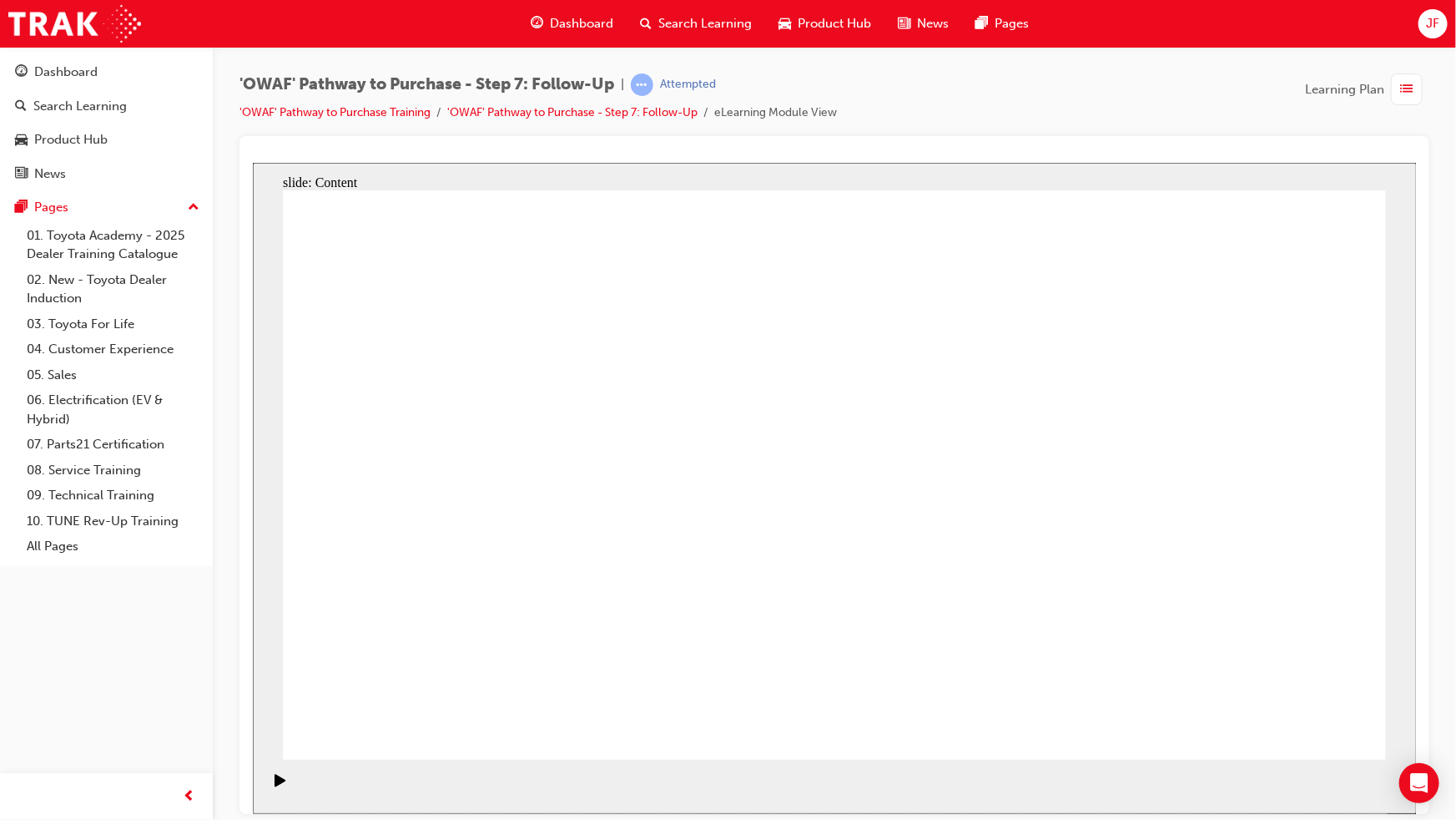
drag, startPoint x: 867, startPoint y: 288, endPoint x: 955, endPoint y: 291, distance: 88.1
drag, startPoint x: 955, startPoint y: 291, endPoint x: 1040, endPoint y: 314, distance: 88.1
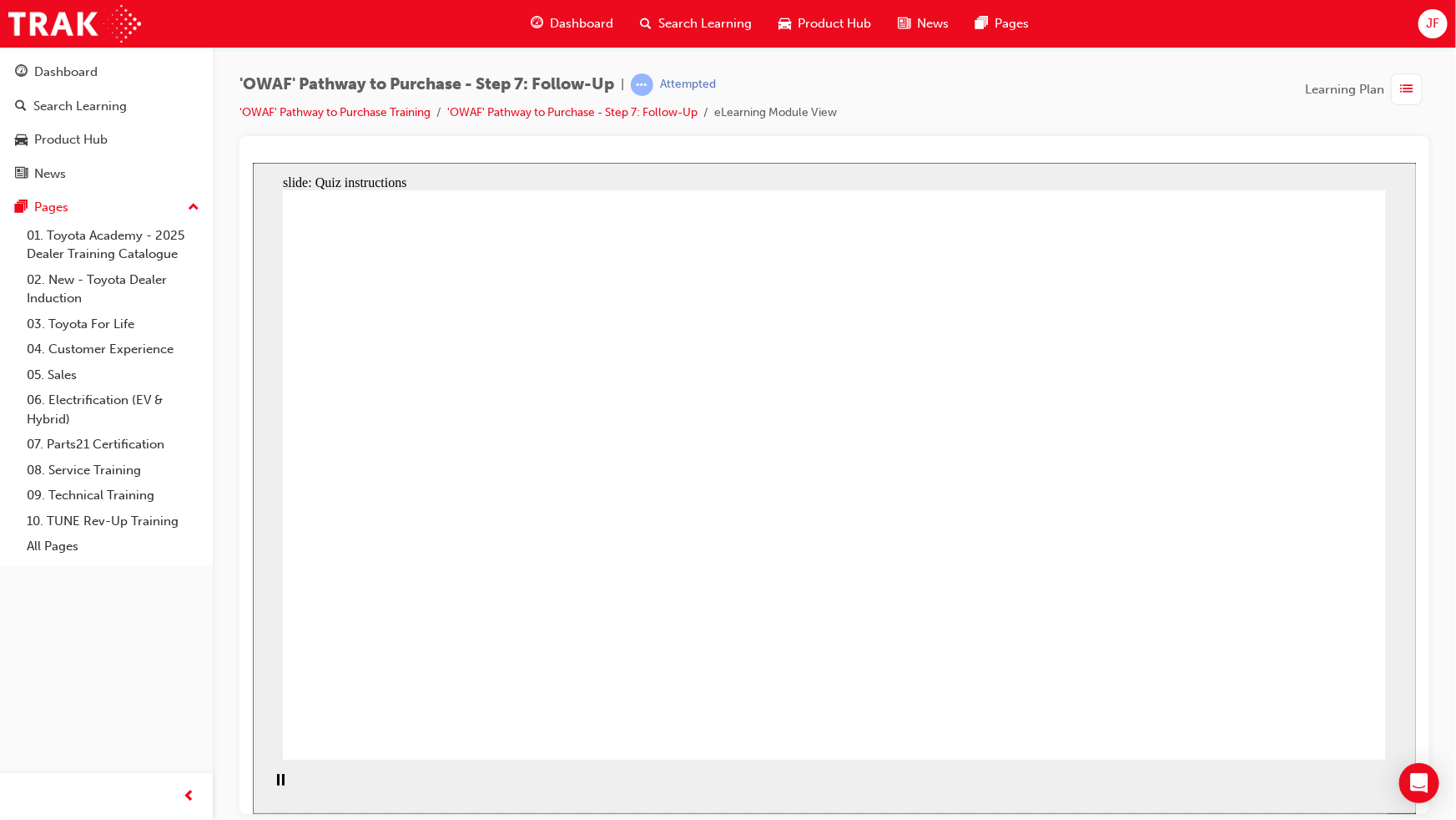
radio input "true"
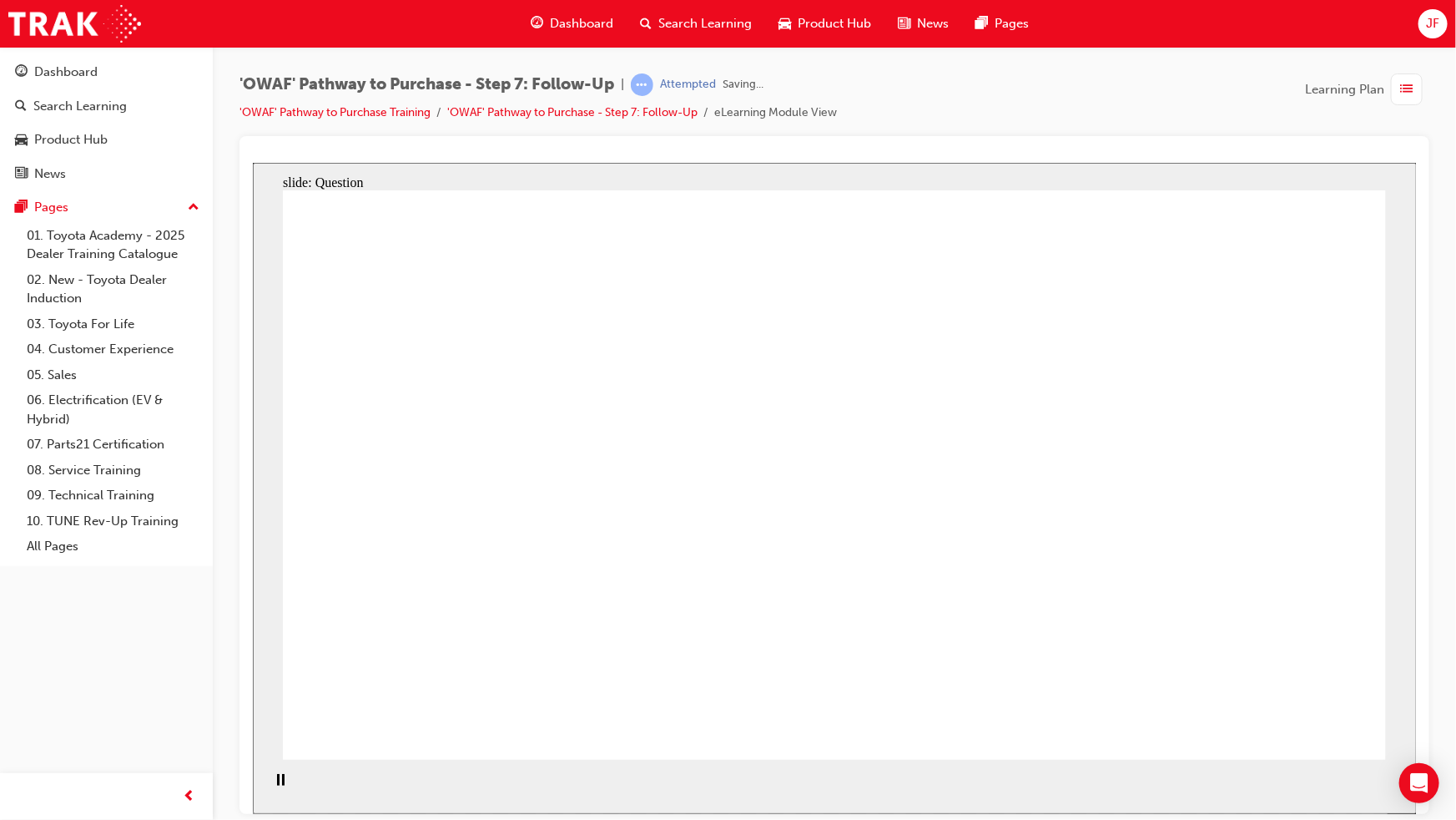
drag, startPoint x: 679, startPoint y: 614, endPoint x: 828, endPoint y: 397, distance: 263.2
drag, startPoint x: 865, startPoint y: 669, endPoint x: 603, endPoint y: 447, distance: 343.4
drag, startPoint x: 1024, startPoint y: 647, endPoint x: 695, endPoint y: 546, distance: 344.2
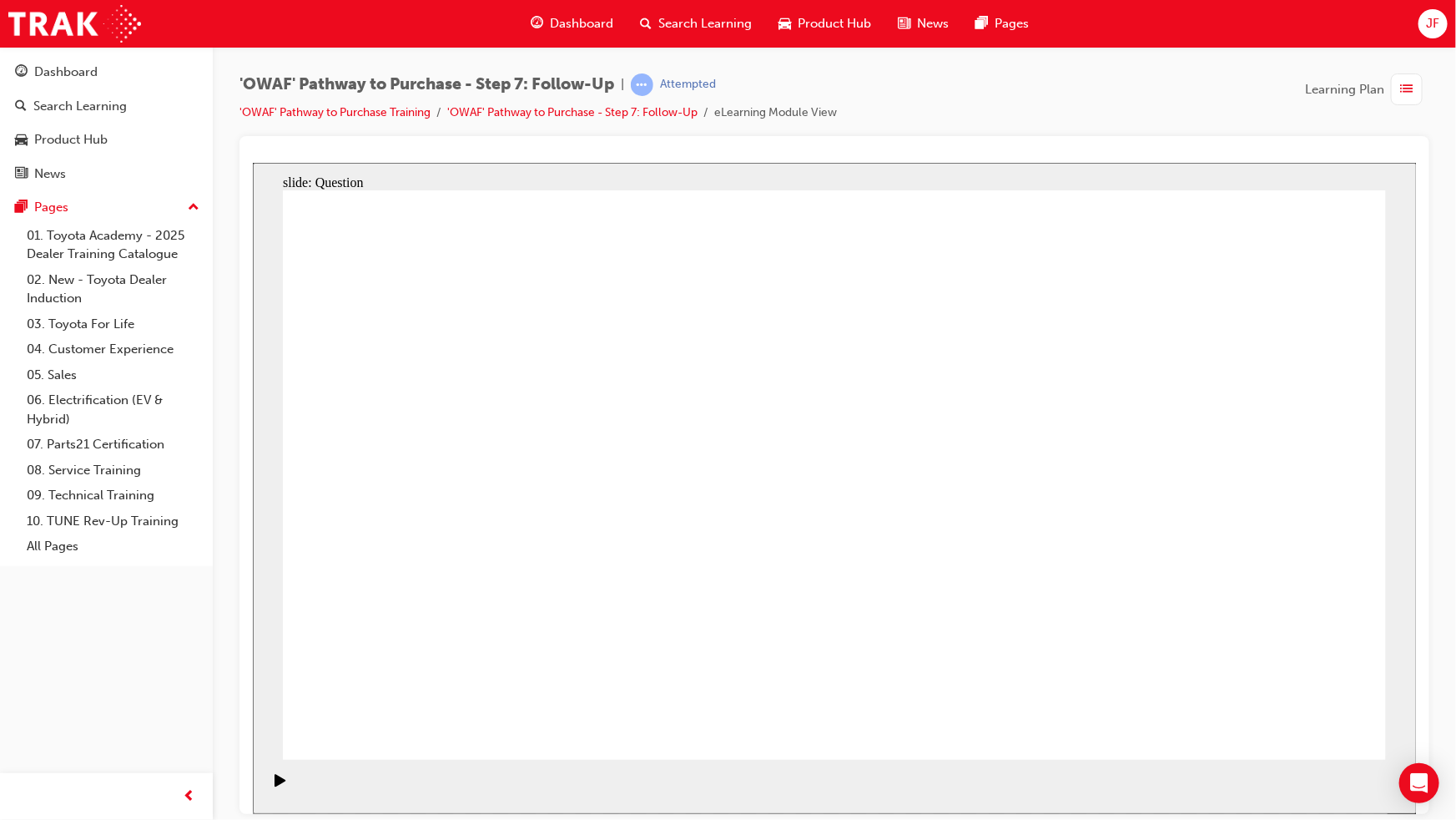
radio input "true"
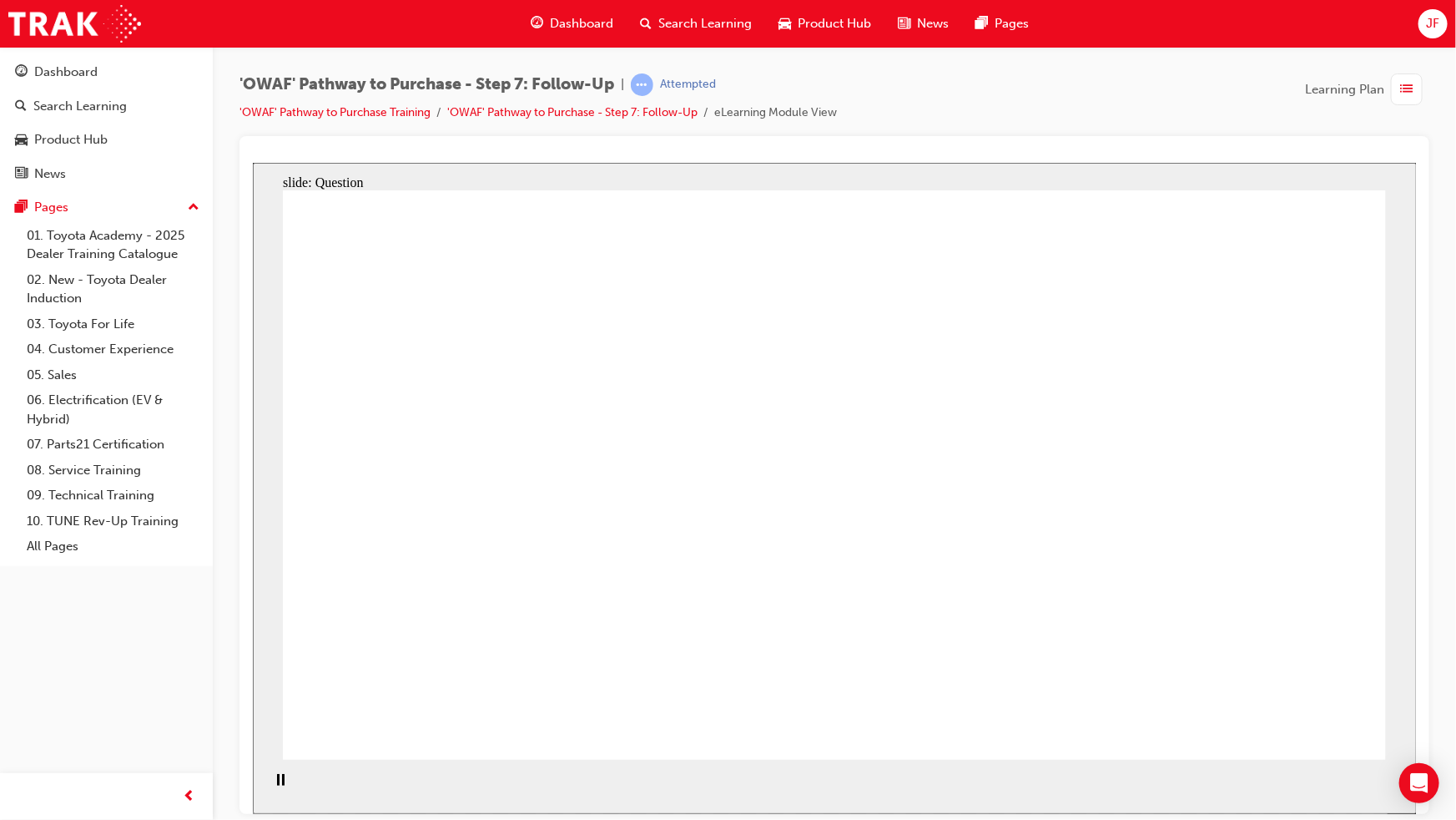
radio input "true"
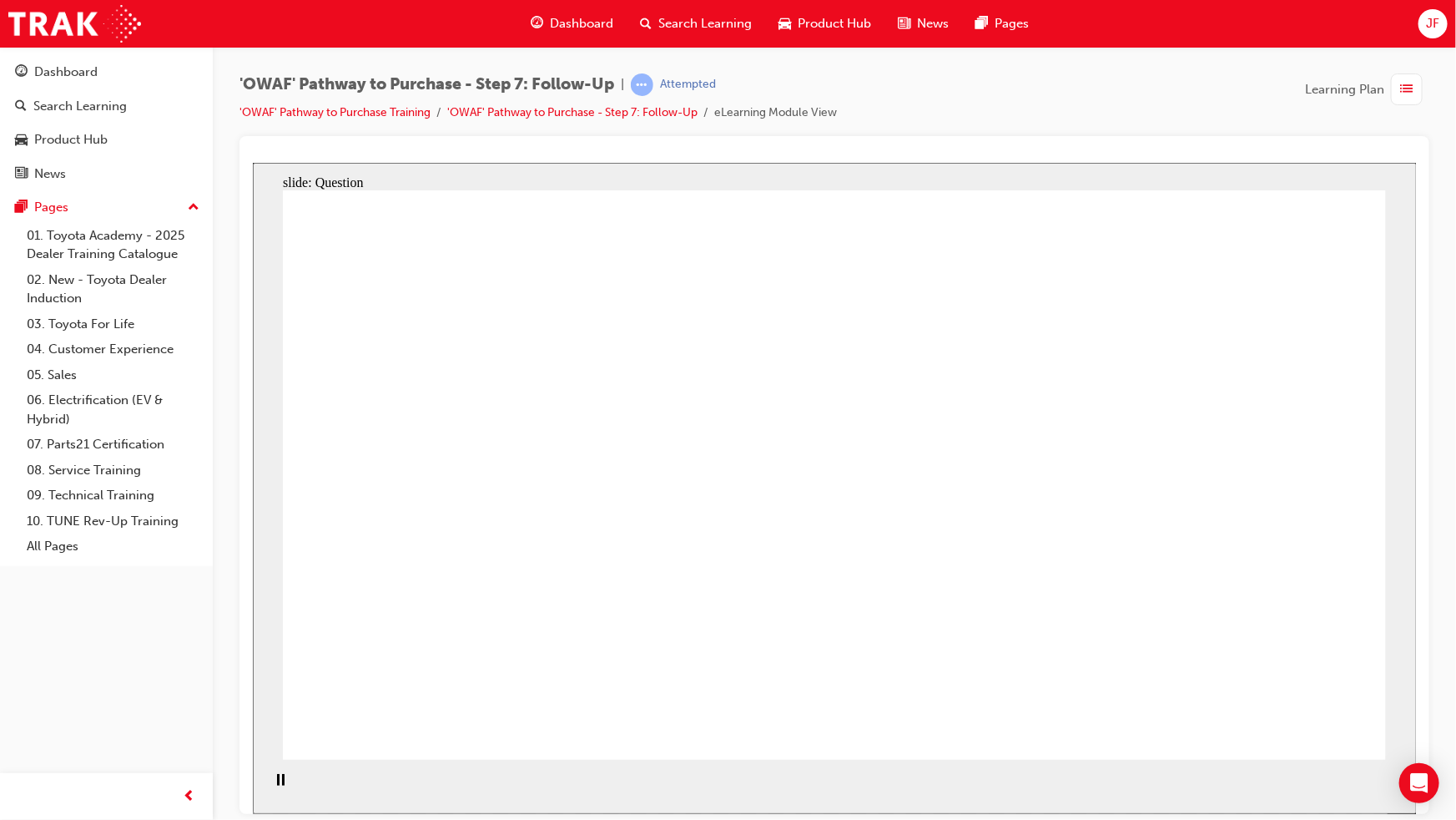
radio input "true"
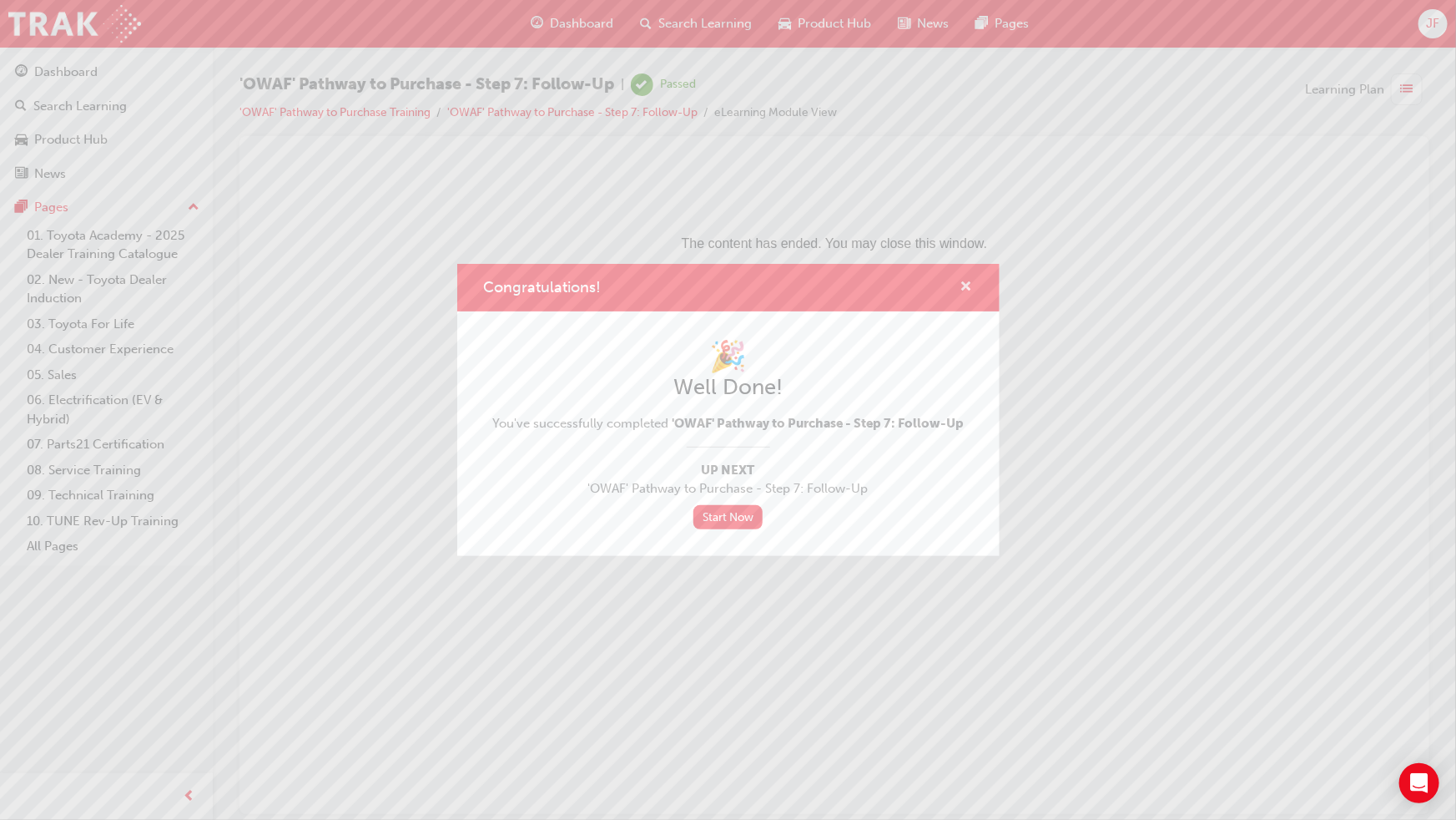
click at [968, 285] on span "cross-icon" at bounding box center [966, 288] width 13 height 15
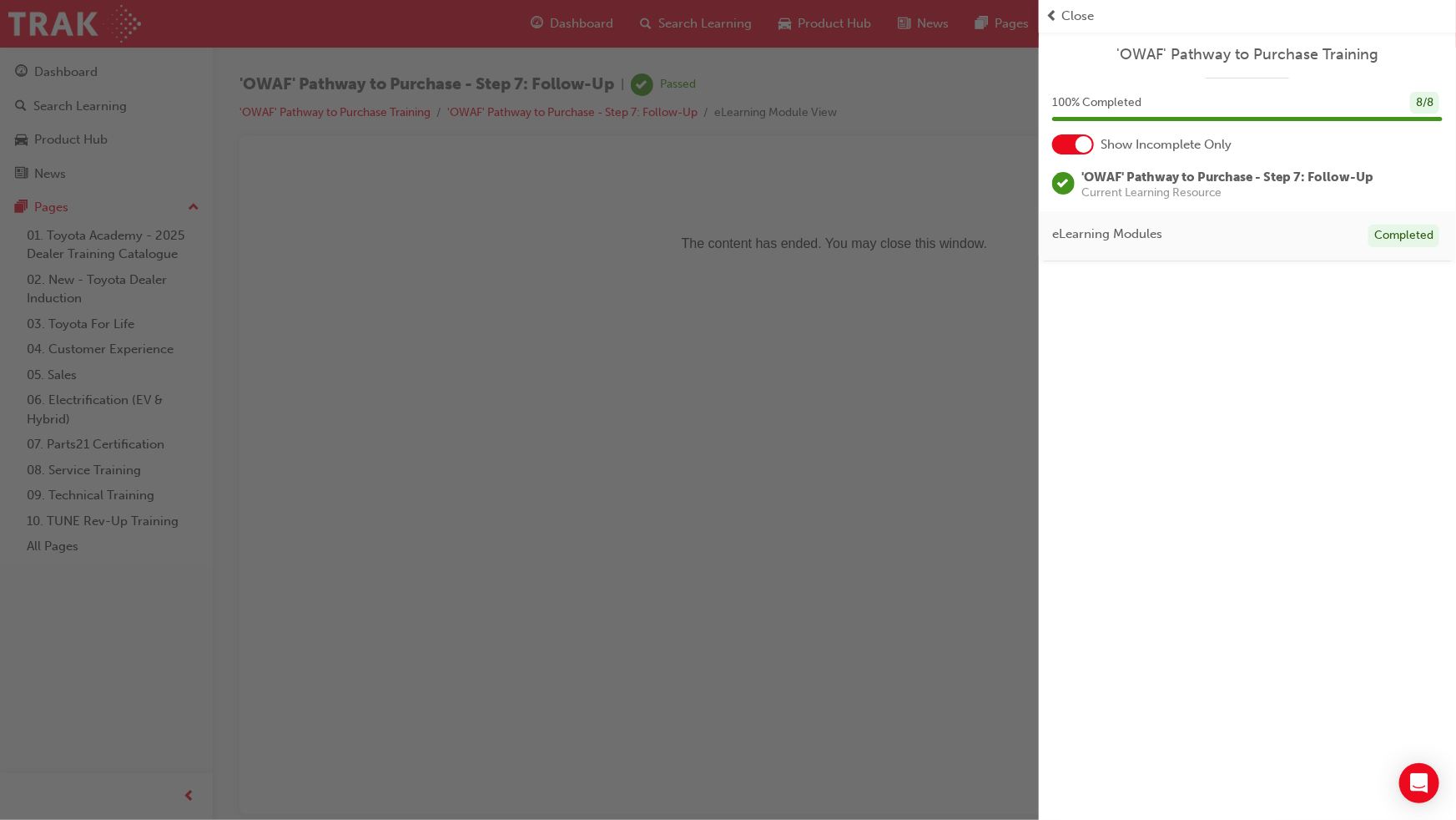
drag, startPoint x: 729, startPoint y: 330, endPoint x: 423, endPoint y: 135, distance: 362.9
click at [729, 330] on div "button" at bounding box center [519, 410] width 1039 height 820
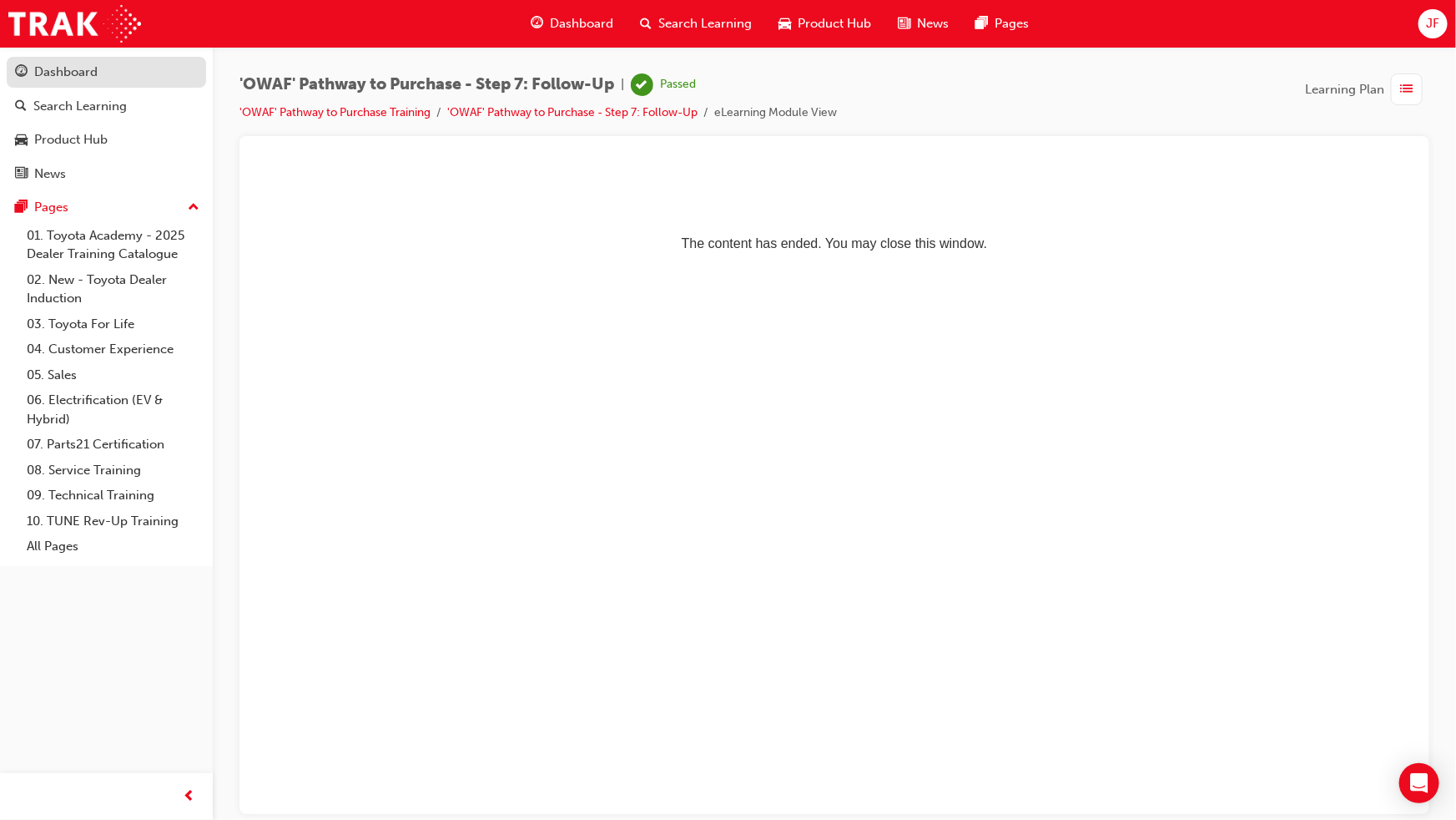
click at [57, 69] on div "Dashboard" at bounding box center [65, 72] width 63 height 19
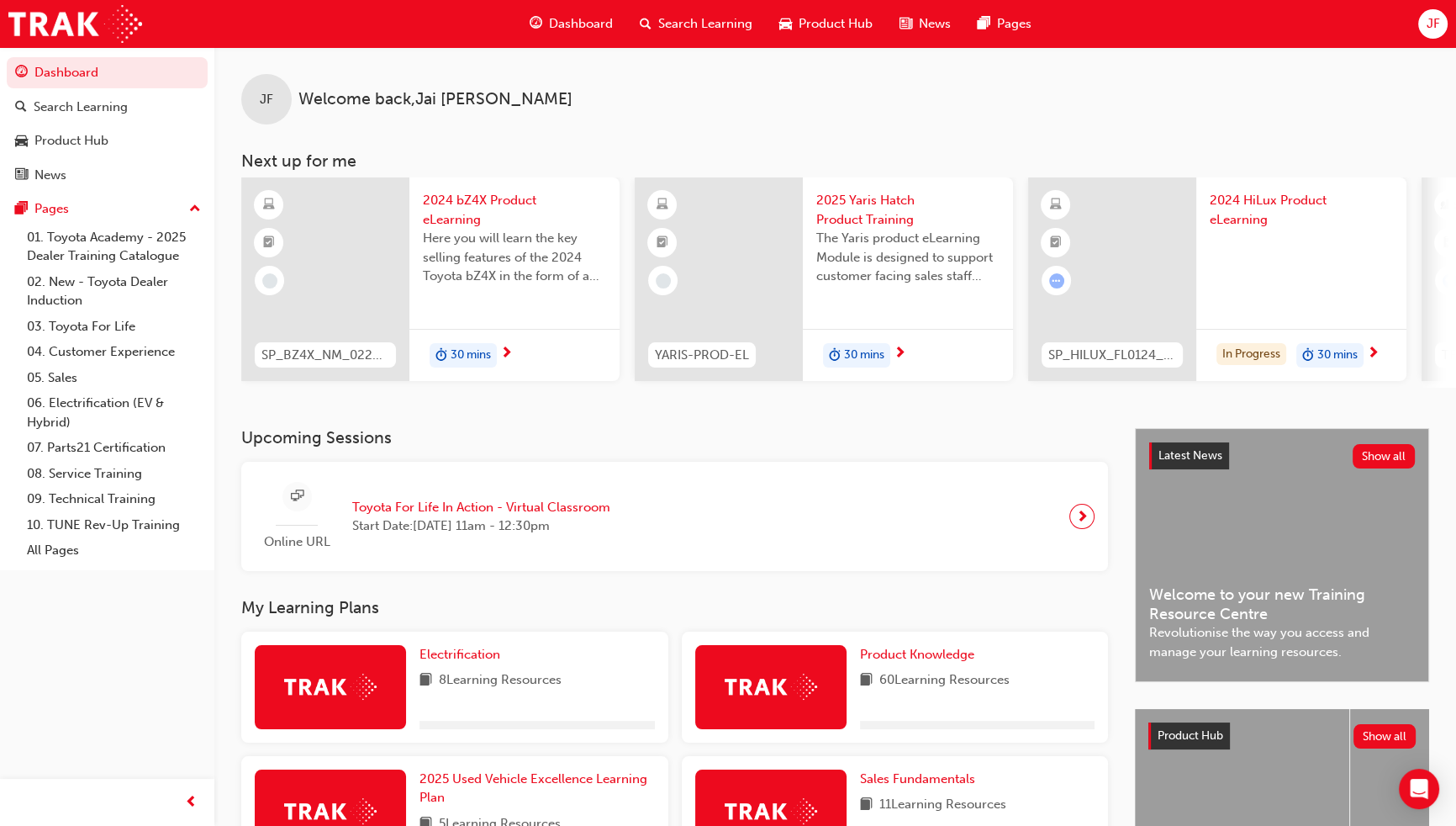
scroll to position [501, 0]
